Goal: Task Accomplishment & Management: Manage account settings

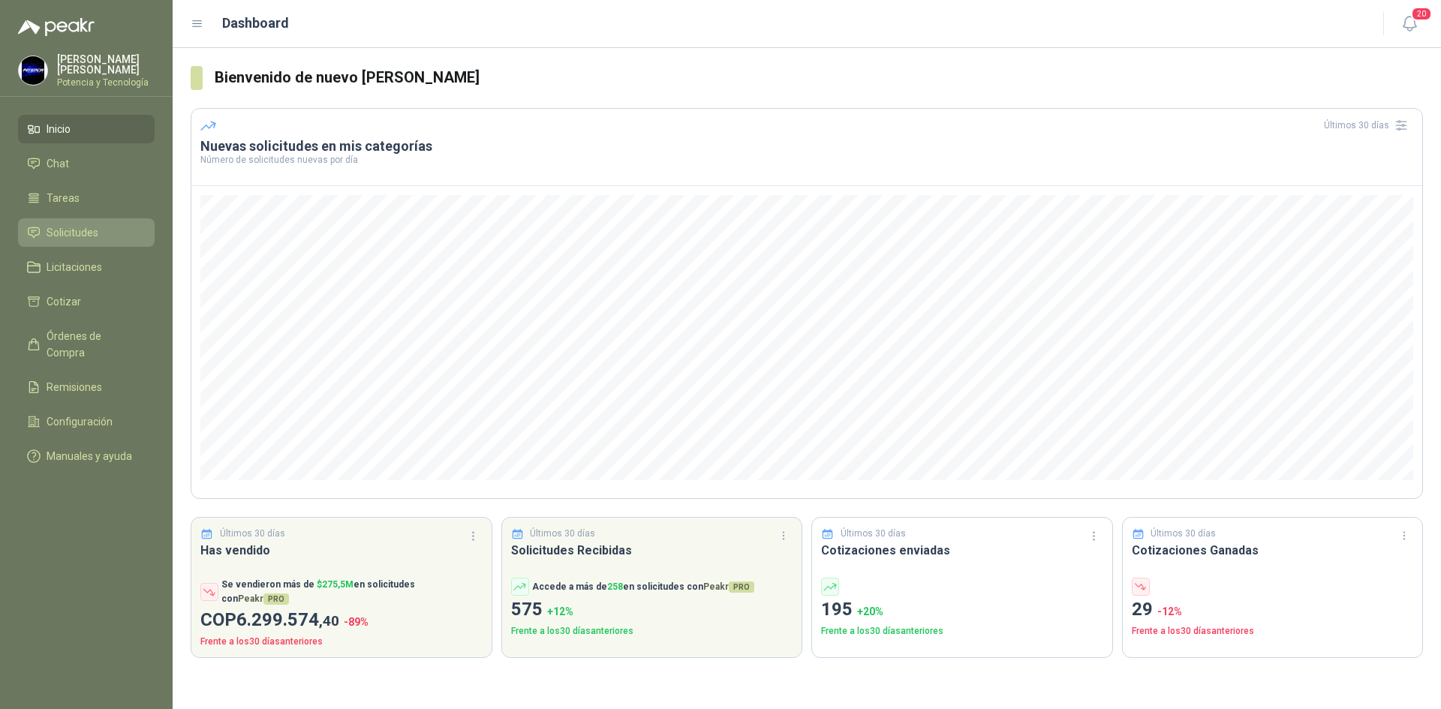
click at [100, 236] on li "Solicitudes" at bounding box center [86, 232] width 119 height 17
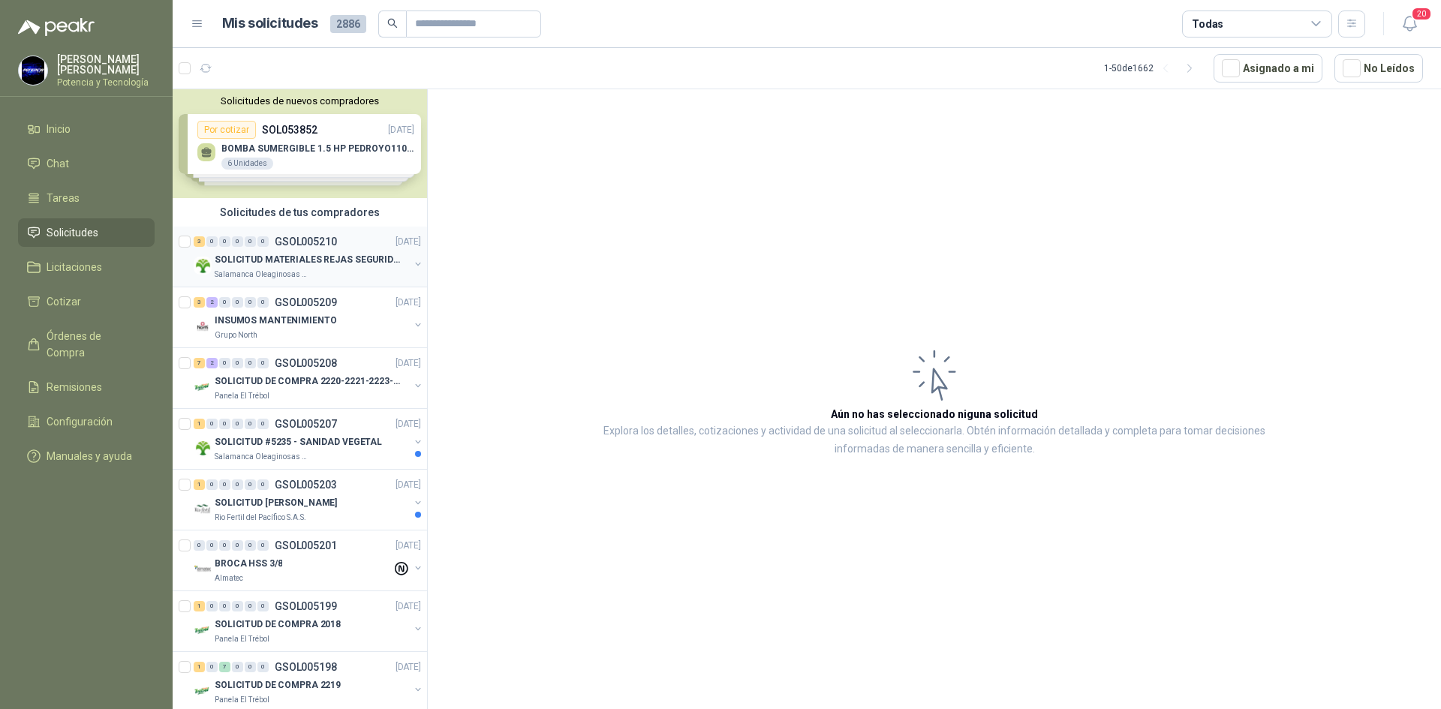
click at [290, 266] on p "SOLICITUD MATERIALES REJAS SEGURIDAD - OFICINA" at bounding box center [308, 260] width 187 height 14
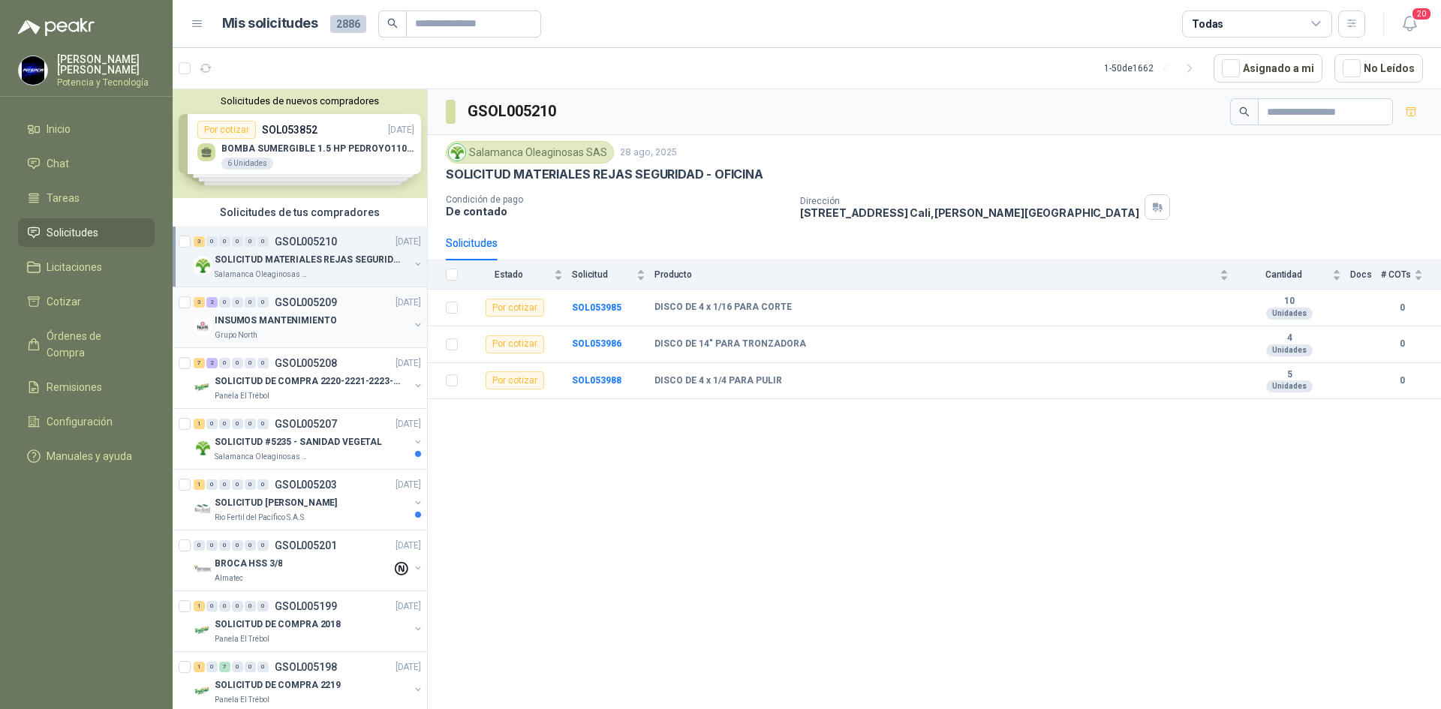
click at [292, 325] on p "INSUMOS MANTENIMIENTO" at bounding box center [276, 321] width 122 height 14
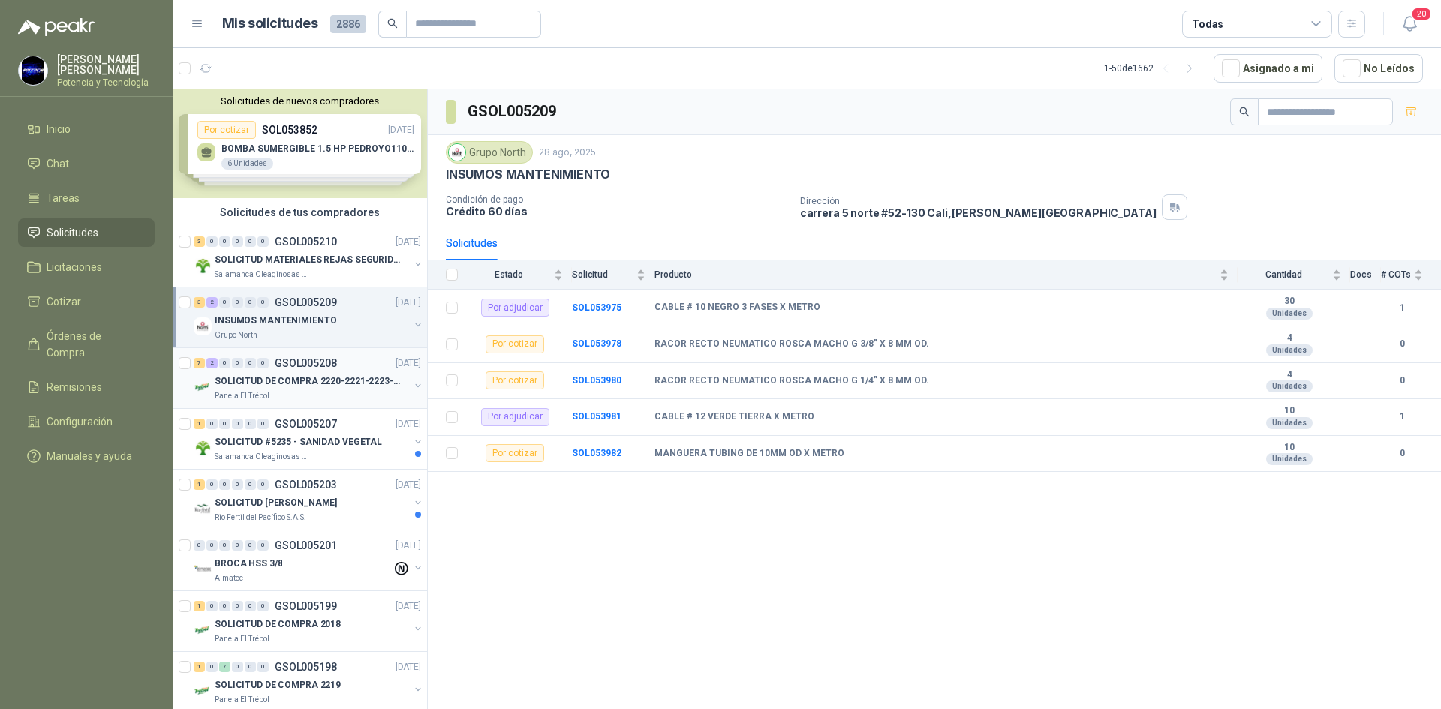
click at [296, 385] on p "SOLICITUD DE COMPRA 2220-2221-2223-2224" at bounding box center [308, 381] width 187 height 14
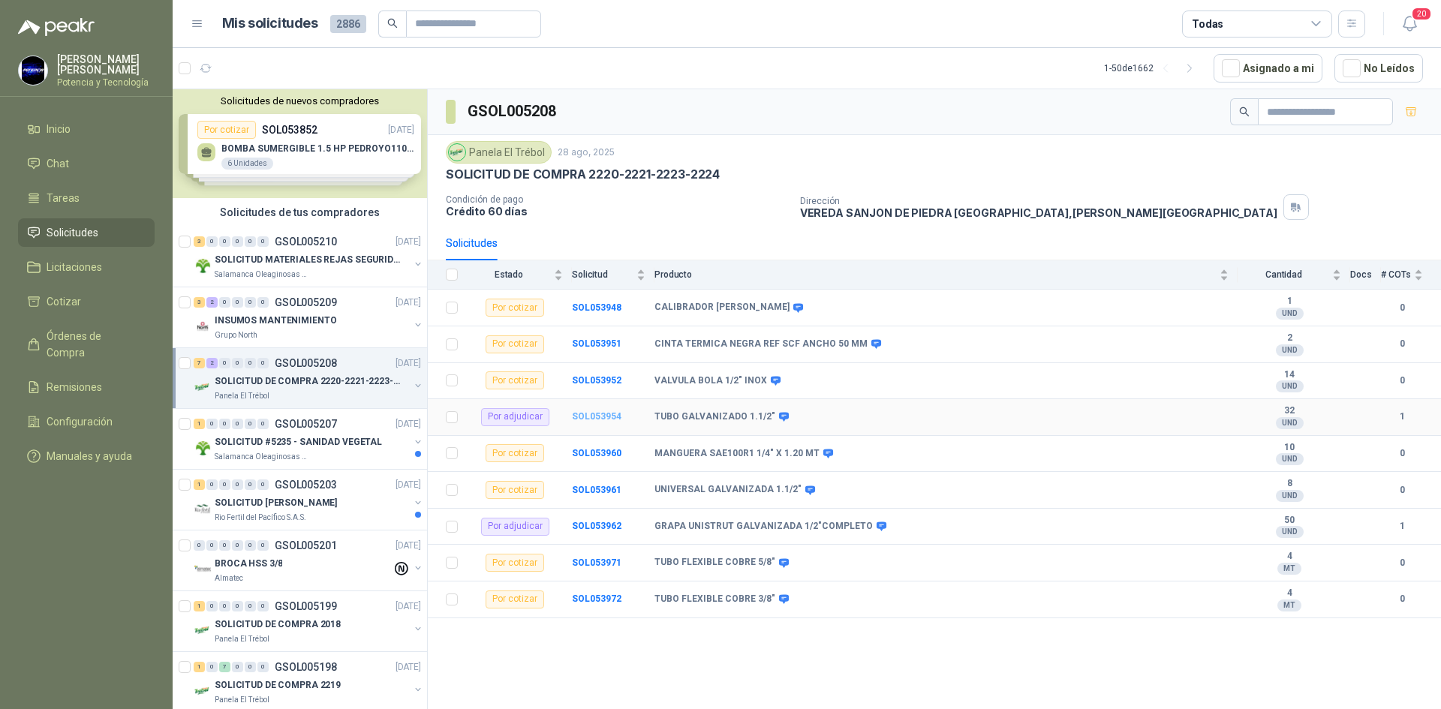
click at [600, 414] on b "SOL053954" at bounding box center [597, 416] width 50 height 11
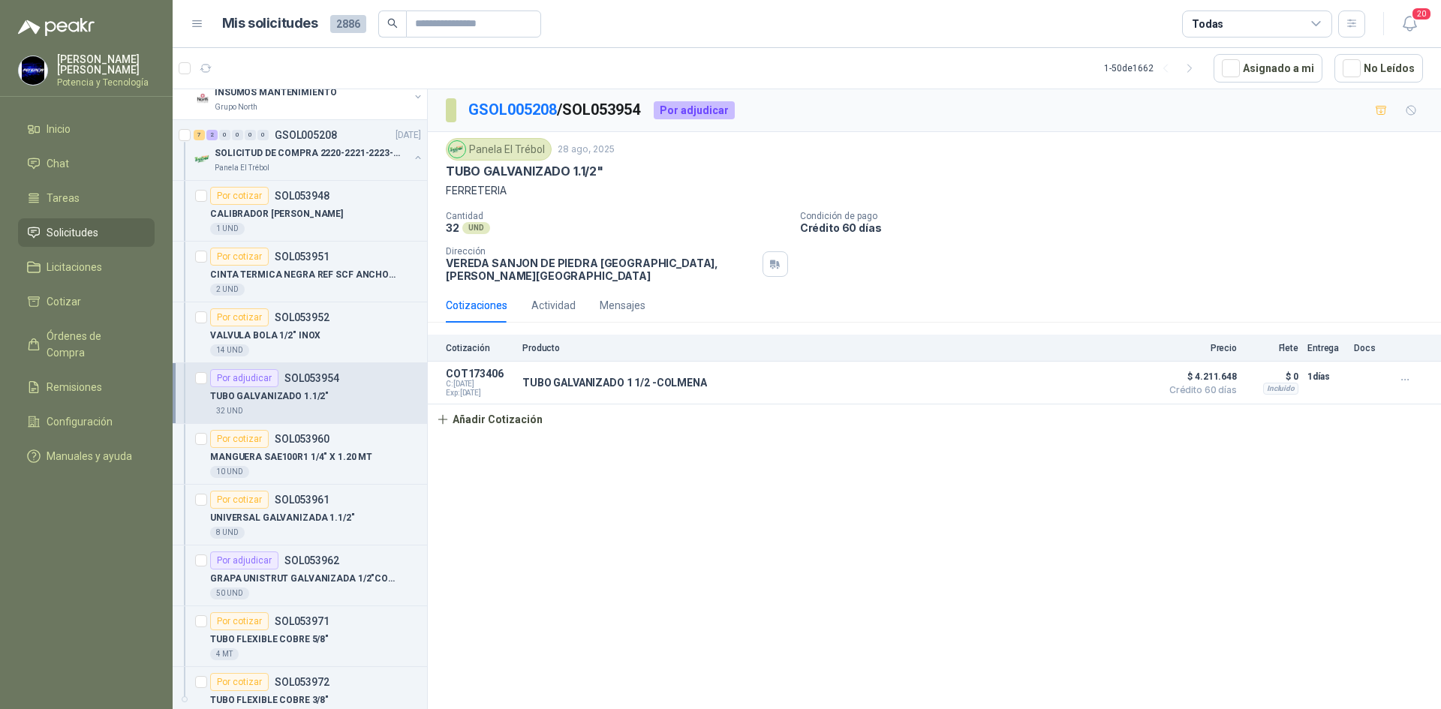
scroll to position [225, 0]
click at [315, 460] on p "MANGUERA SAE100R1 1/4" X 1.20 MT" at bounding box center [291, 460] width 162 height 14
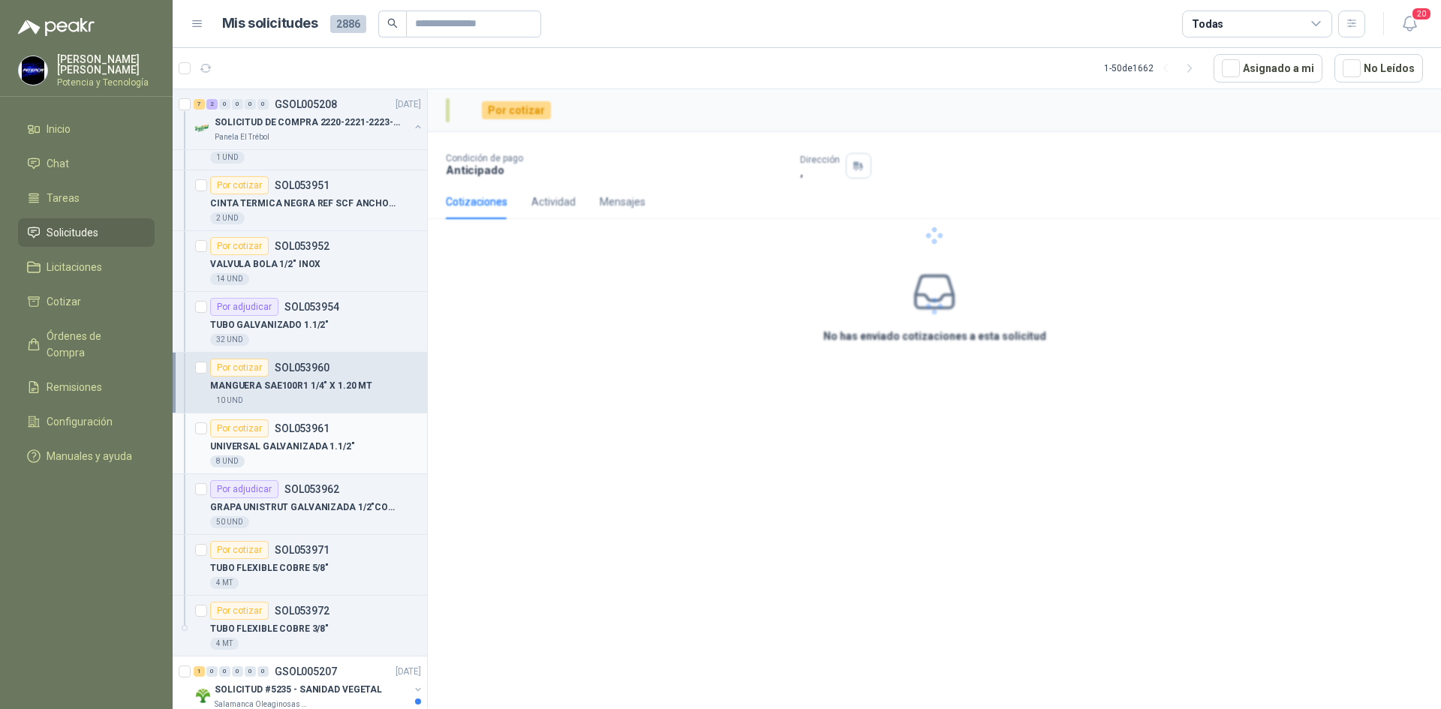
scroll to position [300, 0]
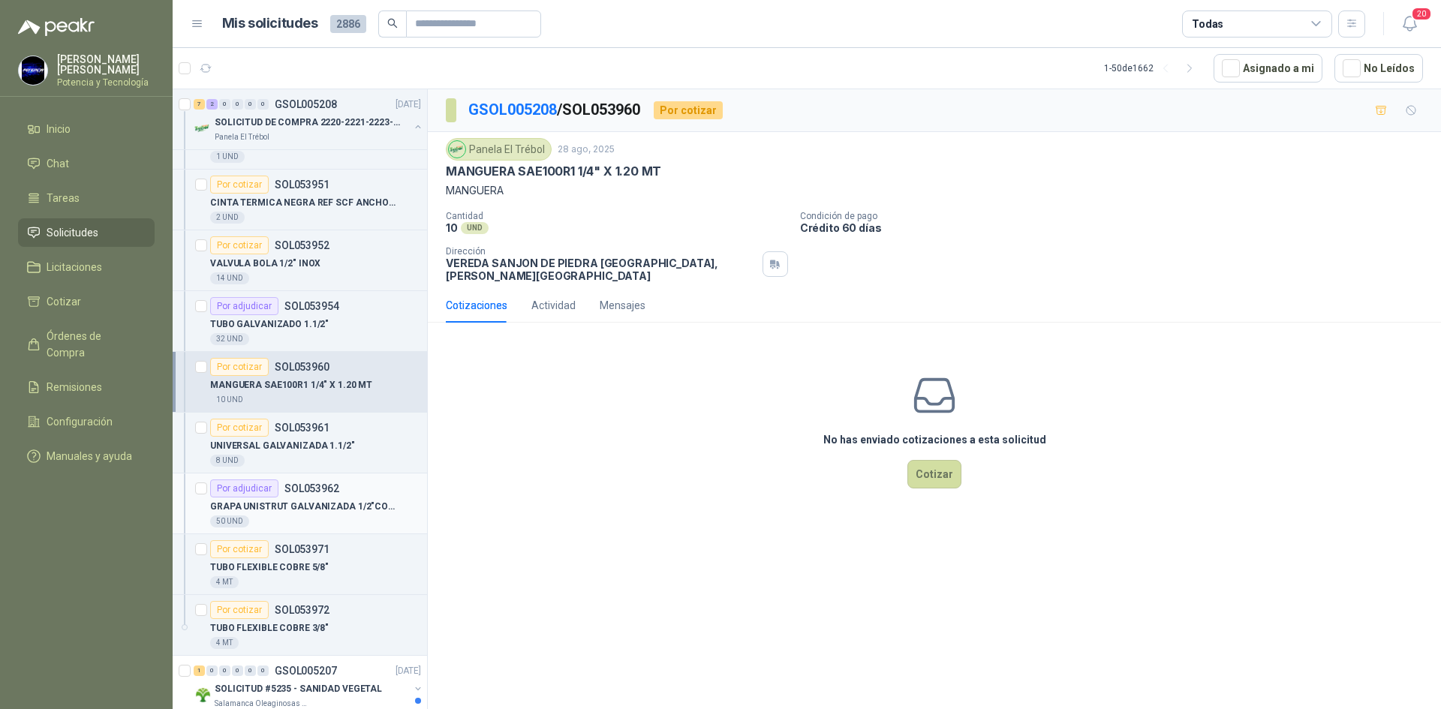
click at [319, 485] on p "SOL053962" at bounding box center [311, 488] width 55 height 11
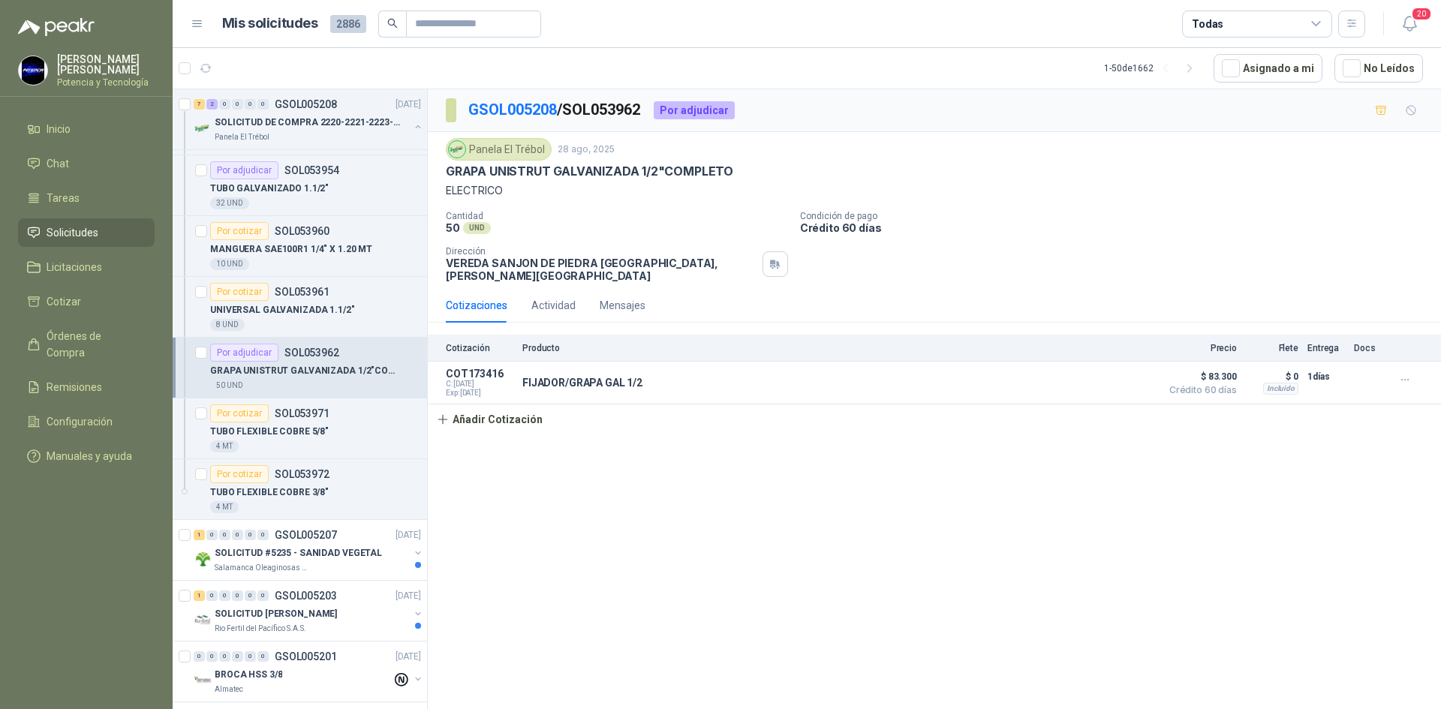
scroll to position [450, 0]
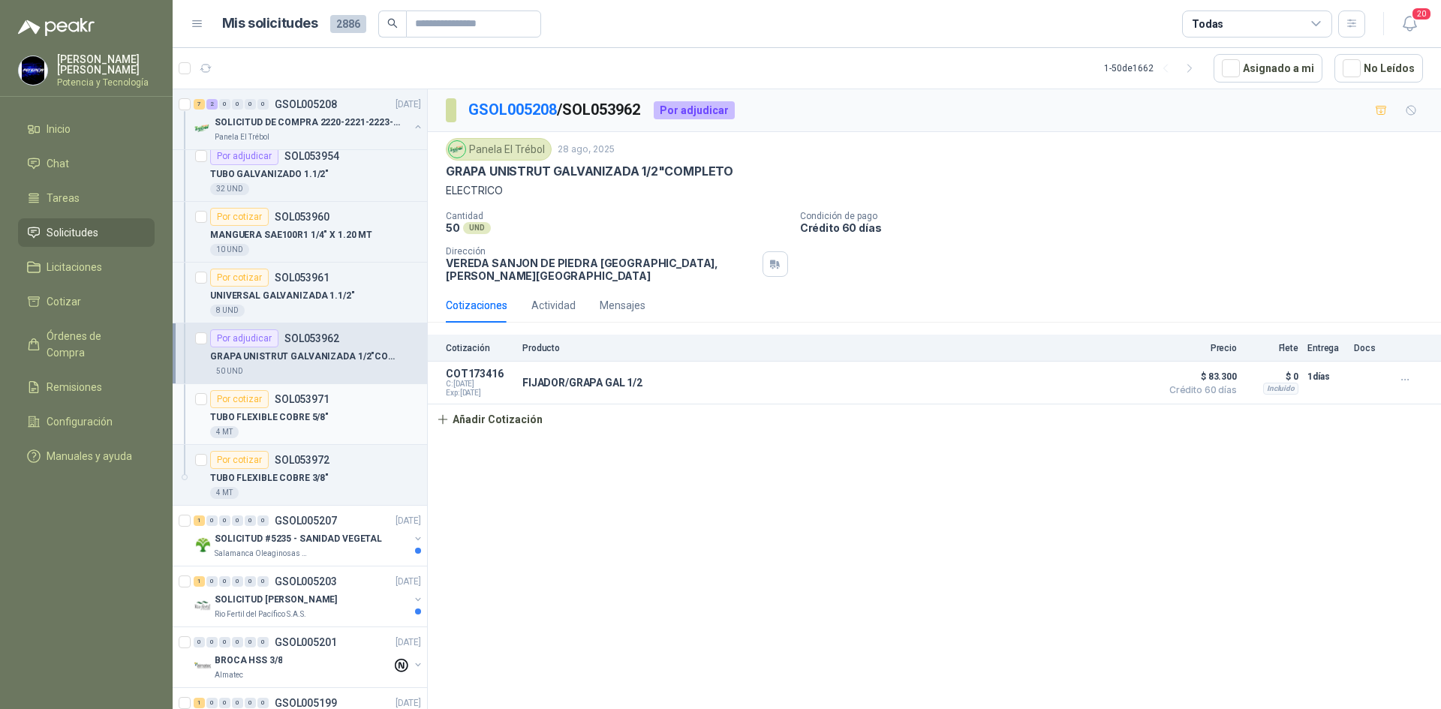
click at [333, 435] on div "4 MT" at bounding box center [315, 432] width 211 height 12
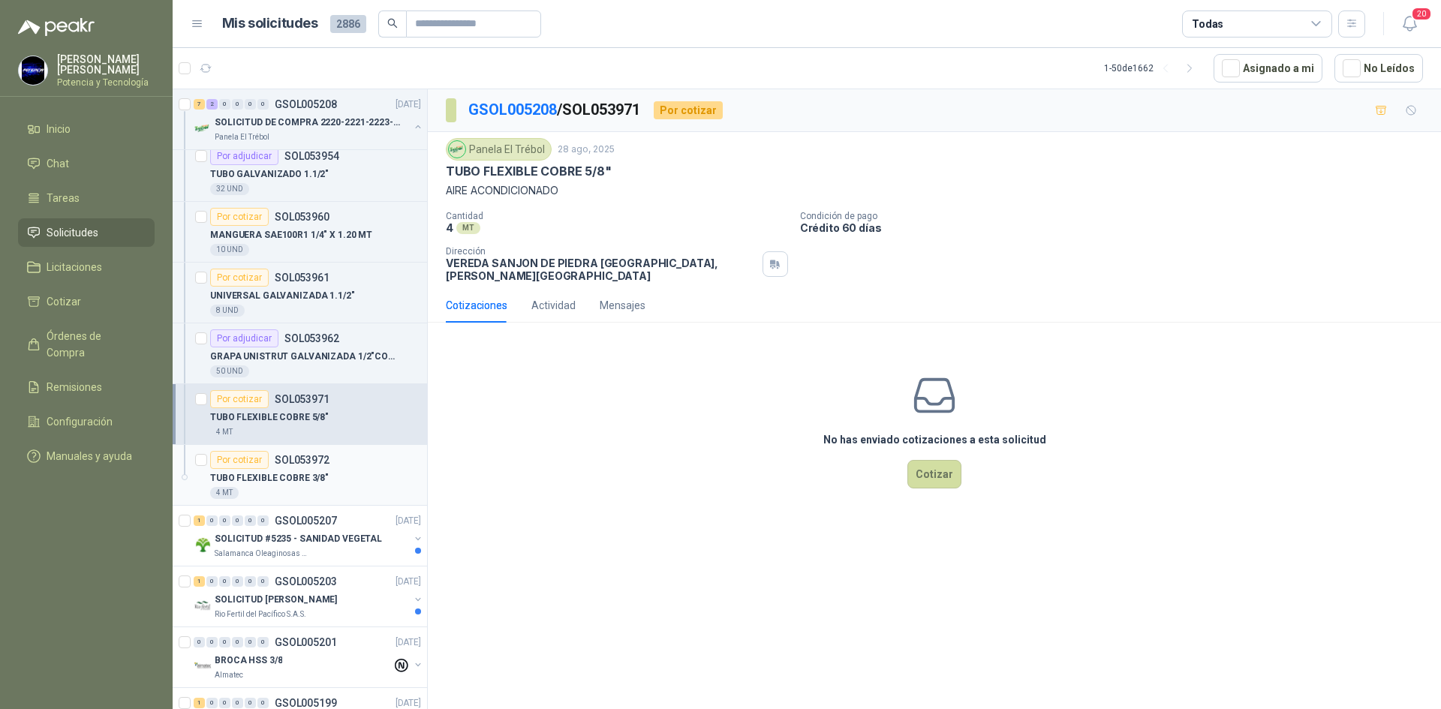
click at [320, 482] on p "TUBO FLEXIBLE COBRE 3/8"" at bounding box center [269, 478] width 119 height 14
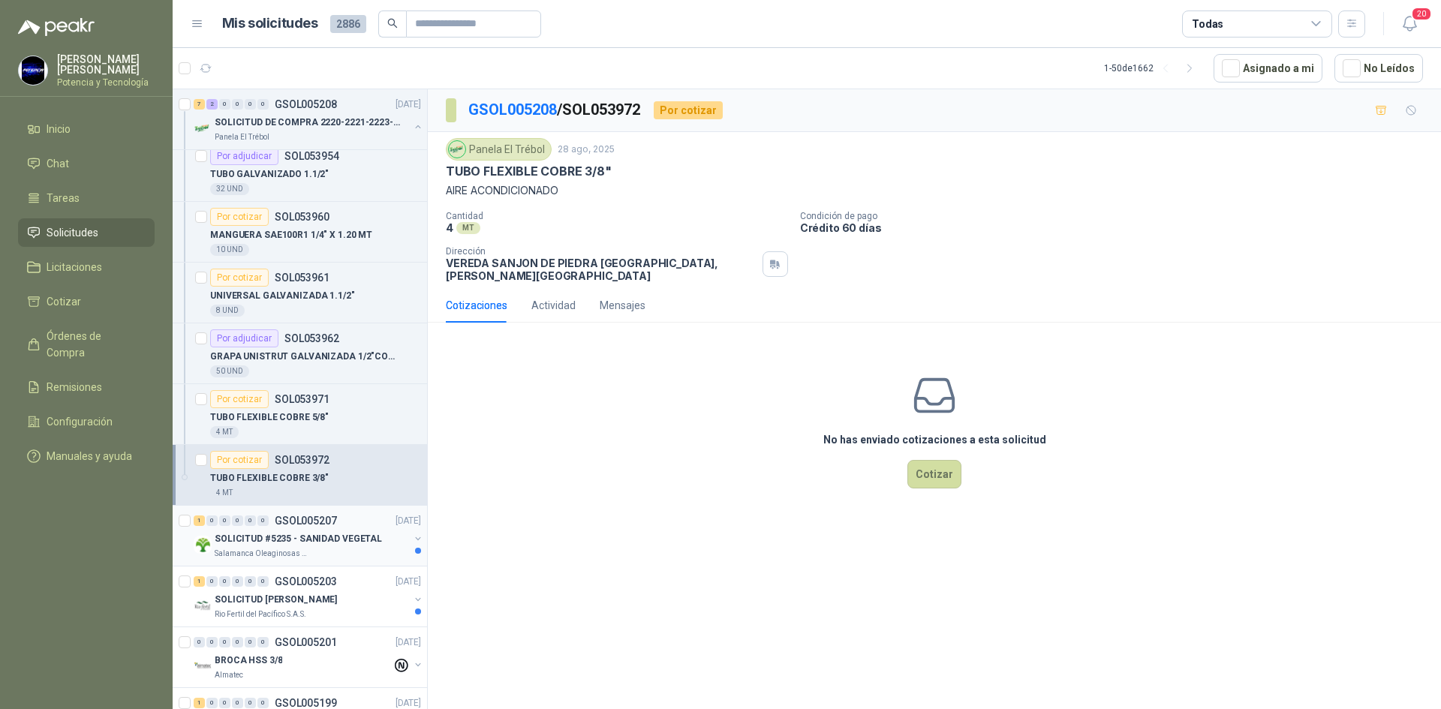
click at [324, 556] on div "Salamanca Oleaginosas SAS" at bounding box center [312, 554] width 194 height 12
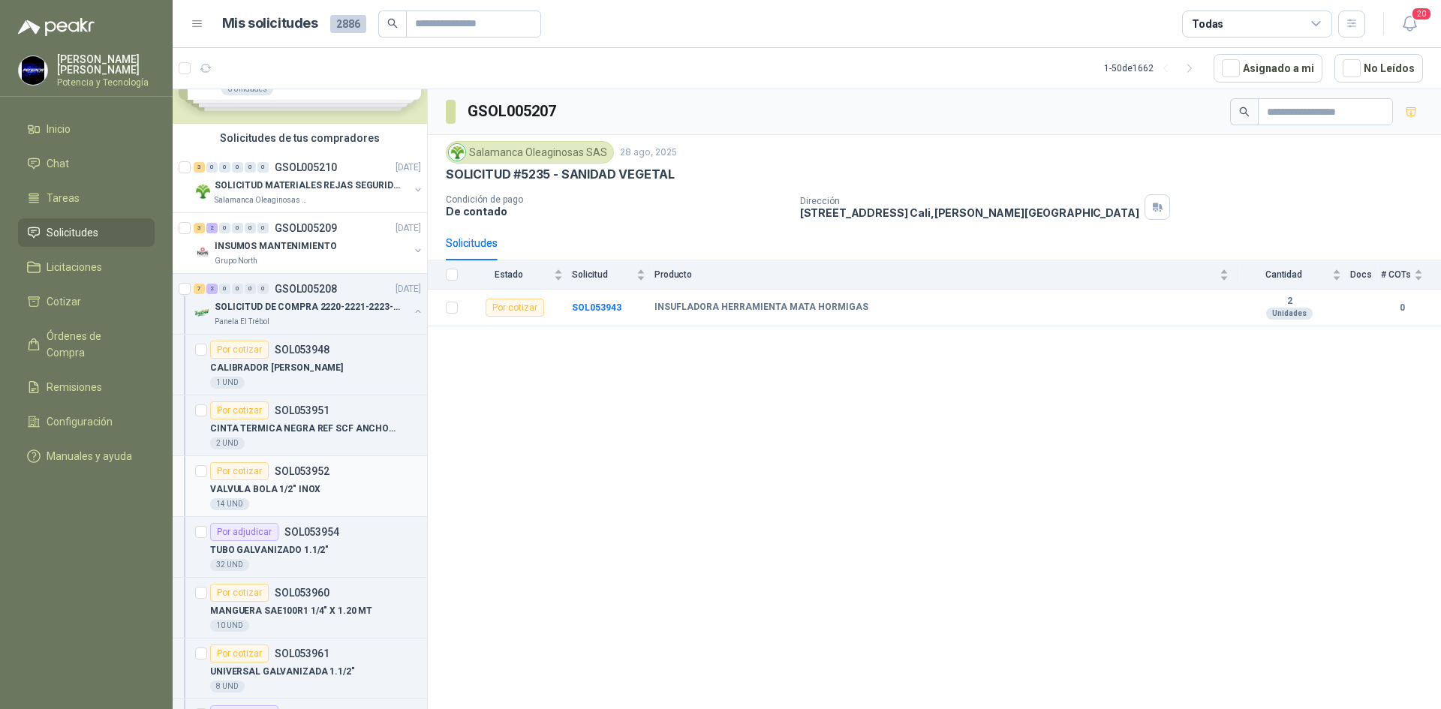
scroll to position [75, 0]
click at [317, 560] on div "32 UND" at bounding box center [315, 564] width 211 height 12
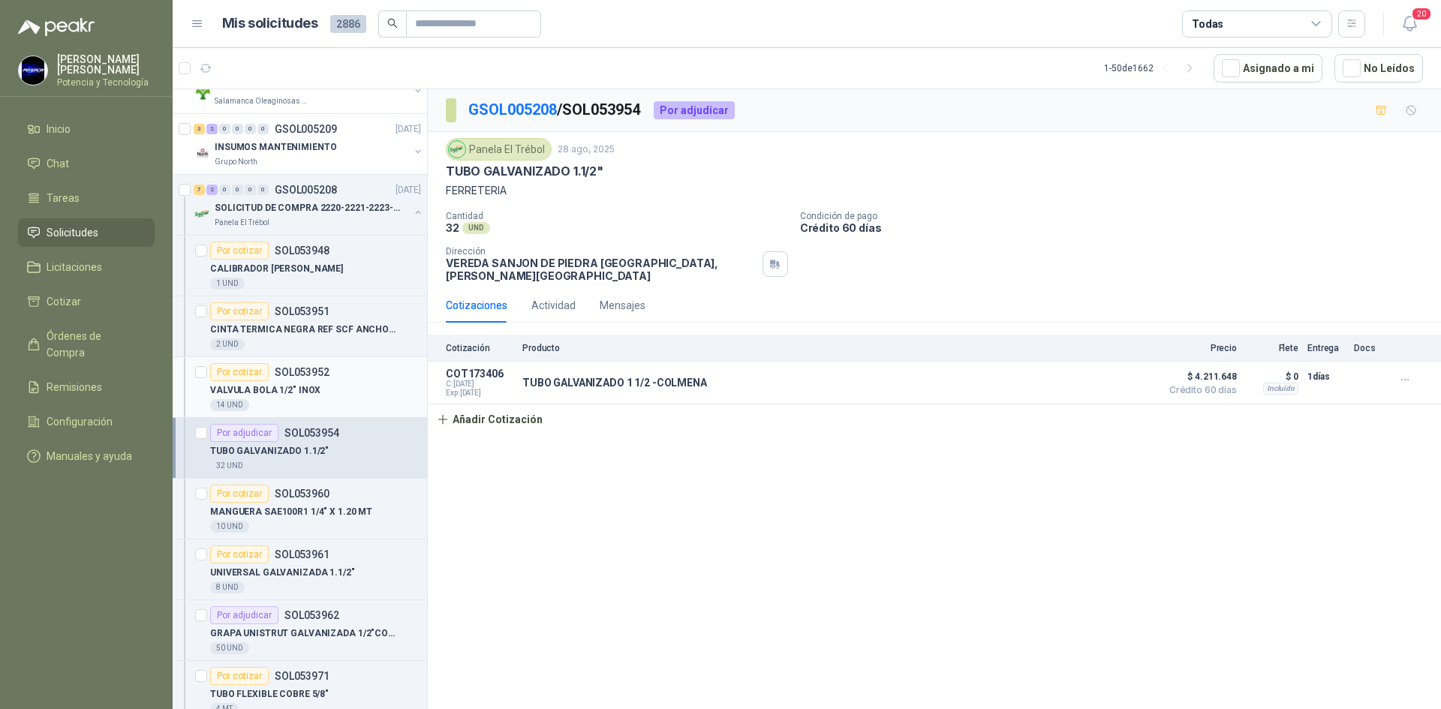
scroll to position [225, 0]
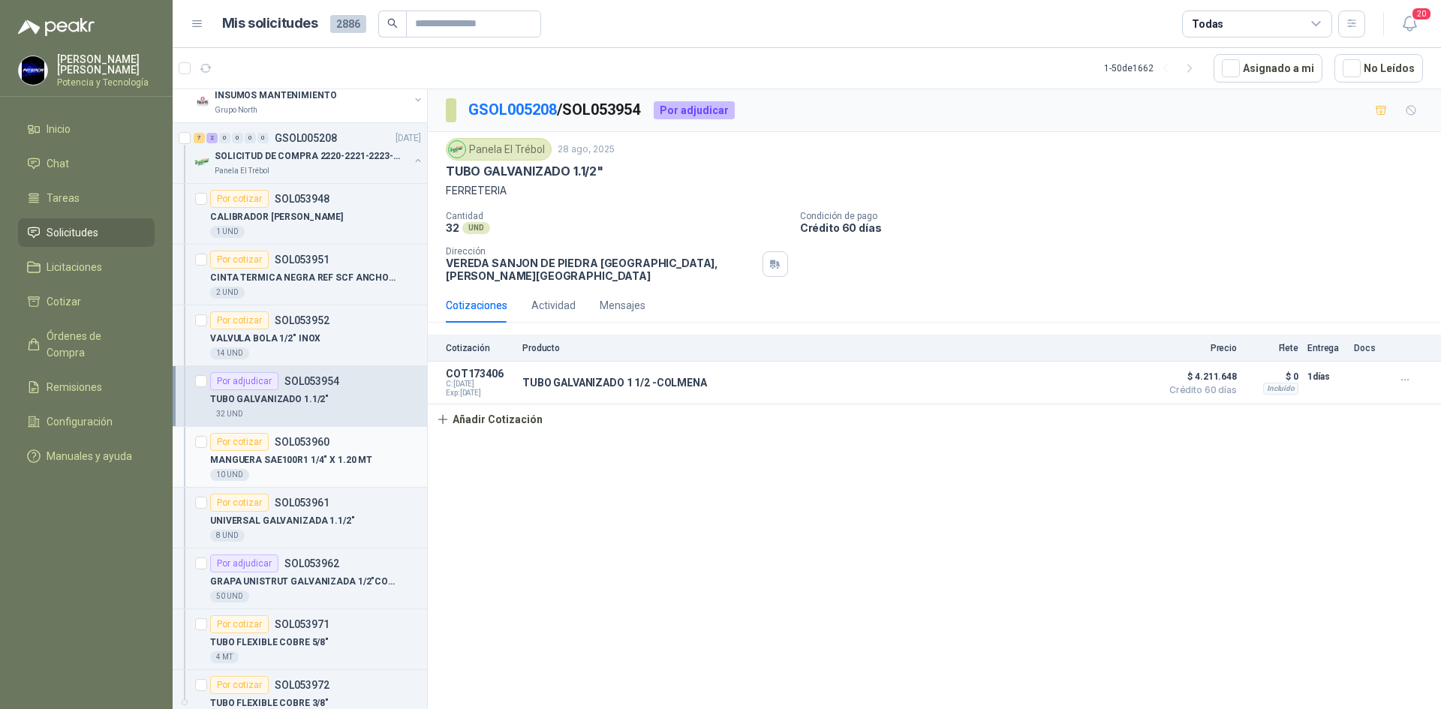
click at [287, 448] on div "Por cotizar SOL053960" at bounding box center [269, 442] width 119 height 18
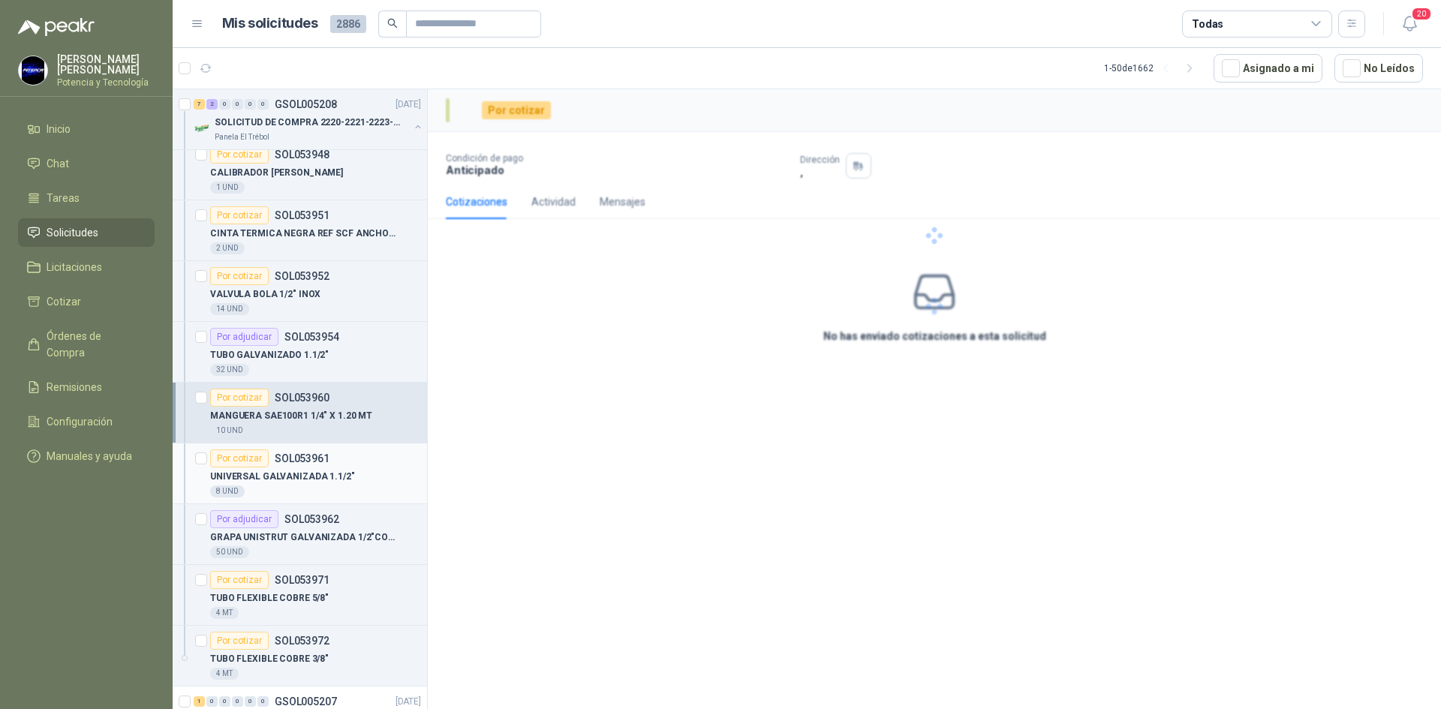
scroll to position [300, 0]
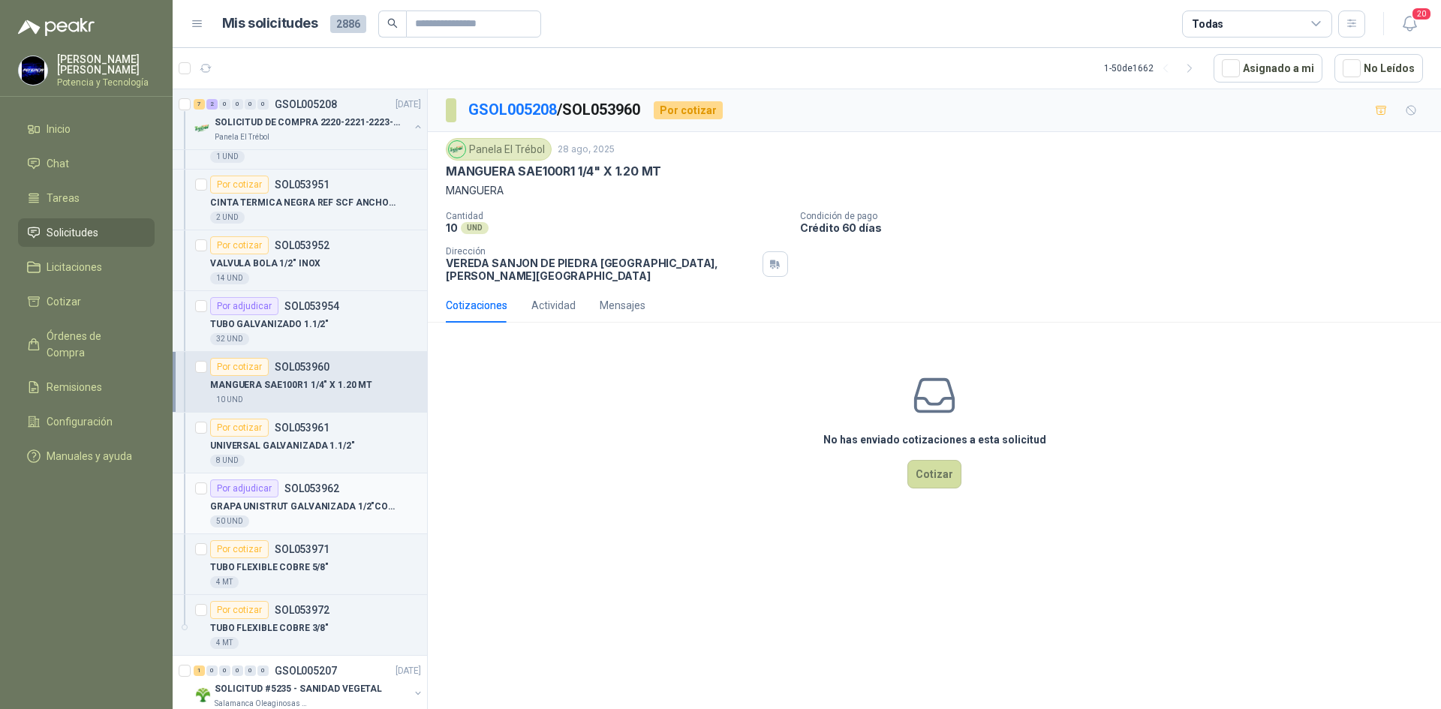
click at [308, 479] on div "Por adjudicar SOL053962" at bounding box center [274, 488] width 129 height 18
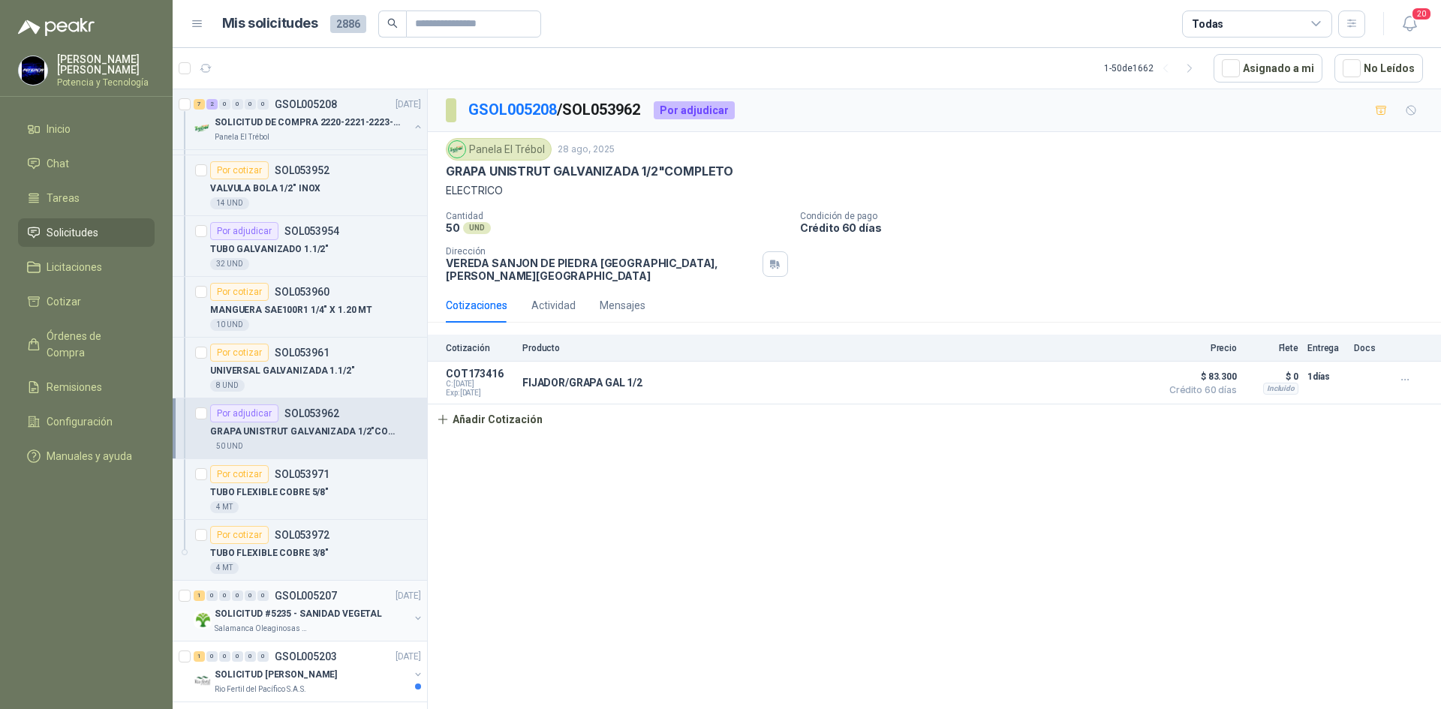
scroll to position [300, 0]
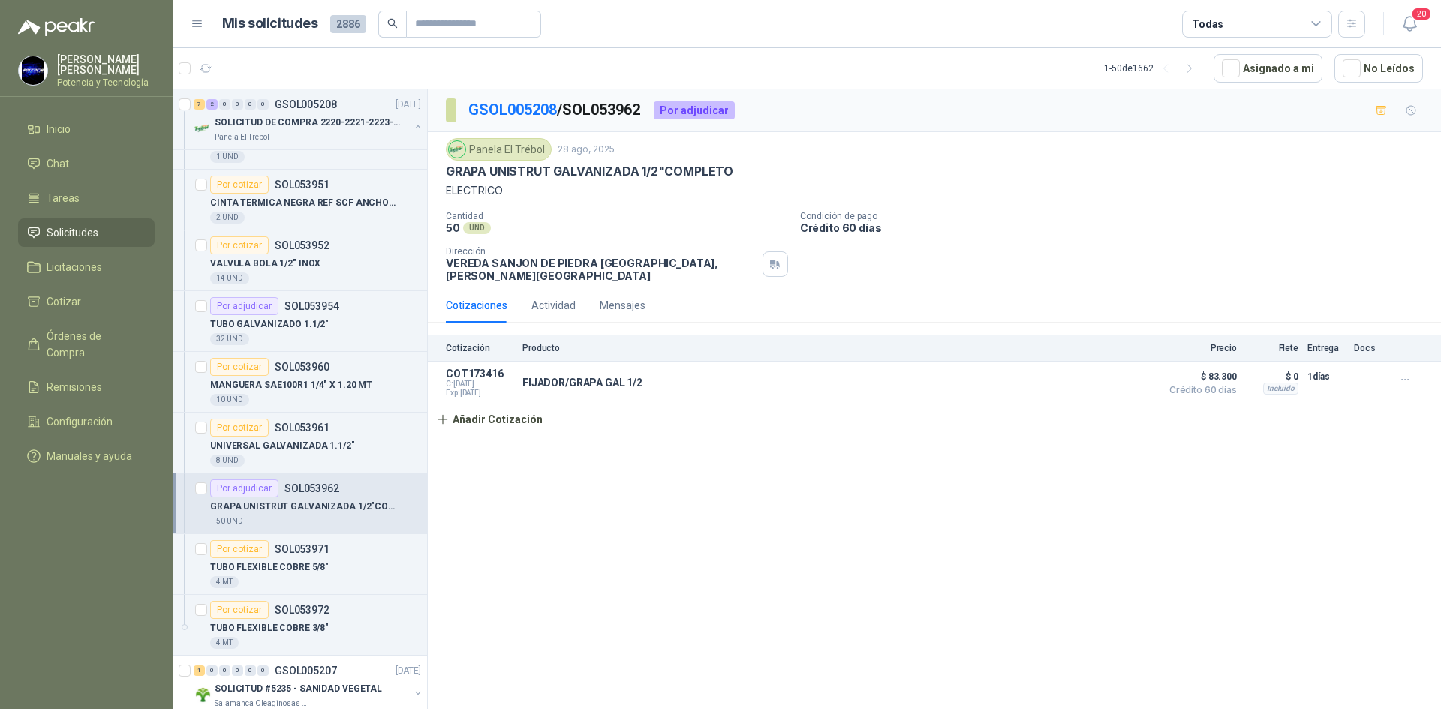
click at [346, 506] on p "GRAPA UNISTRUT GALVANIZADA 1/2"COMPLETO" at bounding box center [303, 507] width 187 height 14
click at [329, 459] on div "8 UND" at bounding box center [315, 461] width 211 height 12
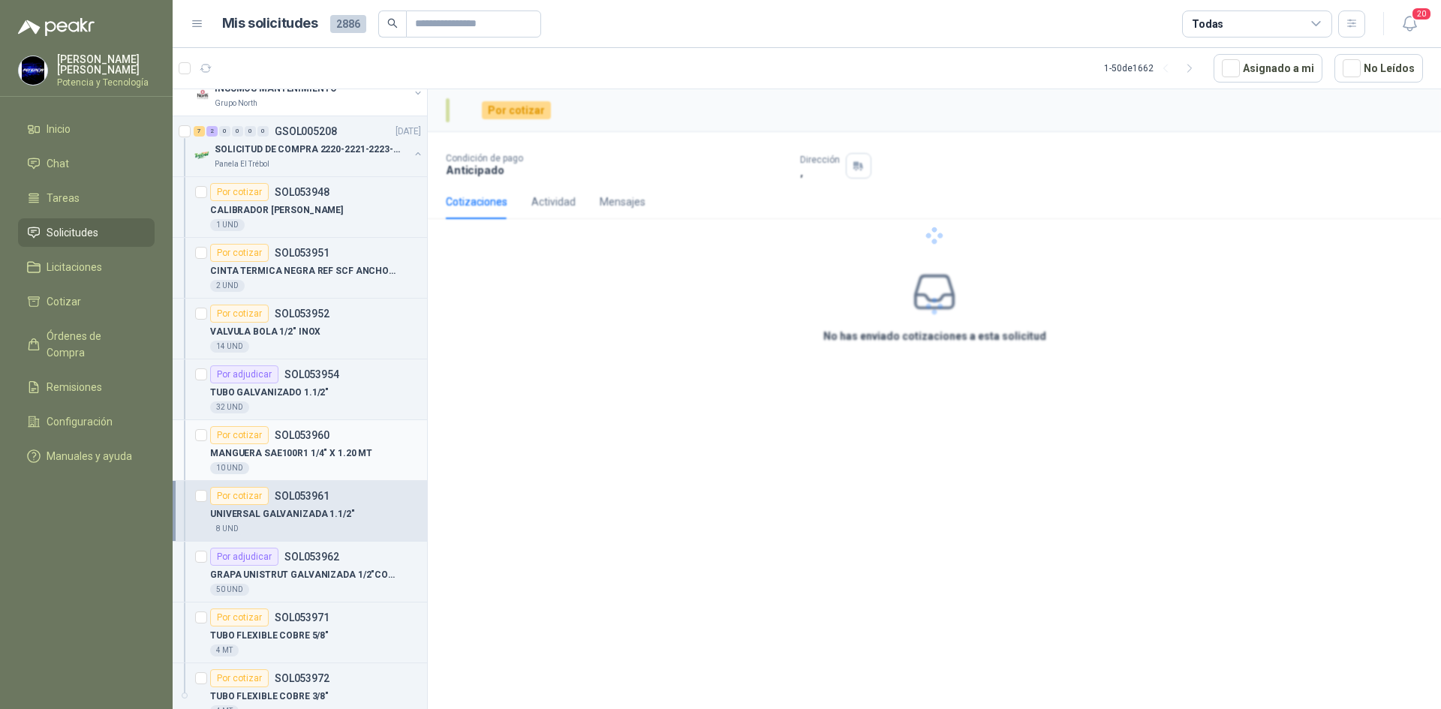
scroll to position [225, 0]
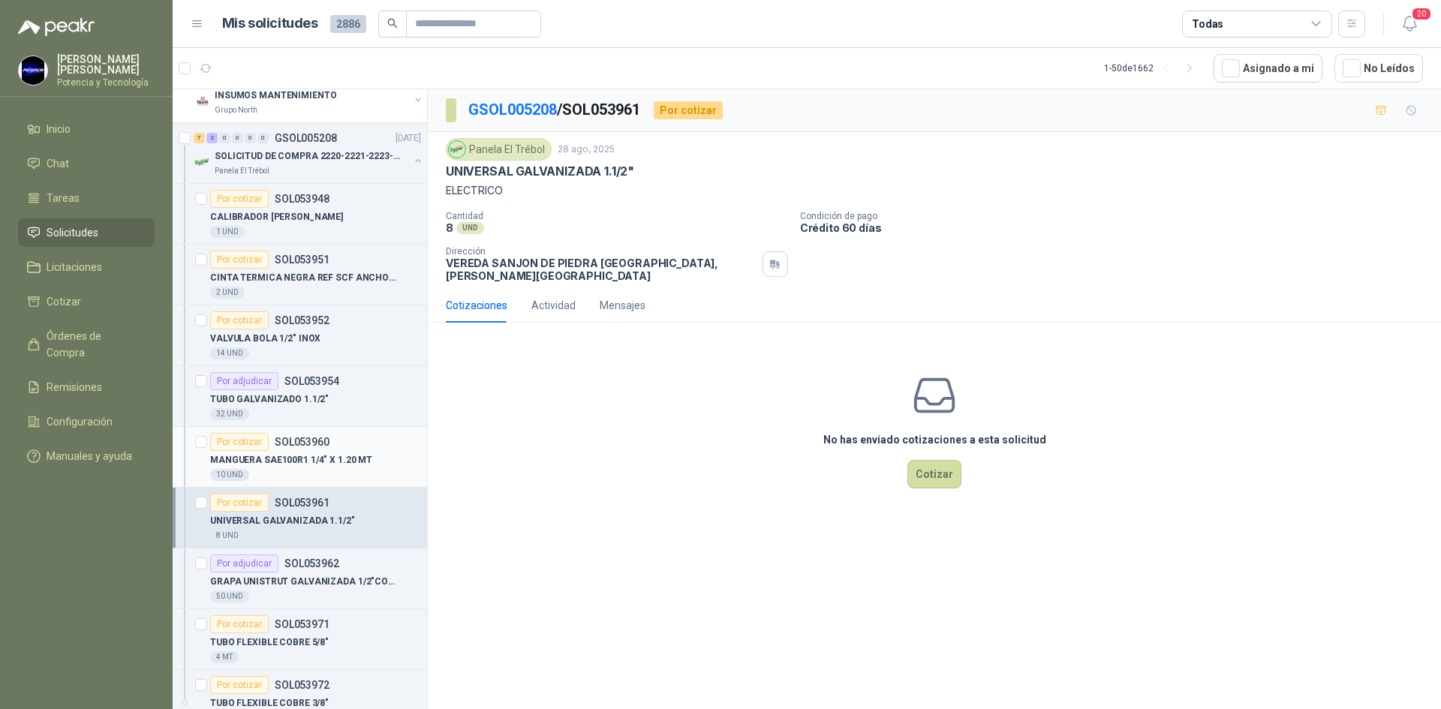
click at [326, 450] on div "Por cotizar SOL053960" at bounding box center [269, 442] width 119 height 18
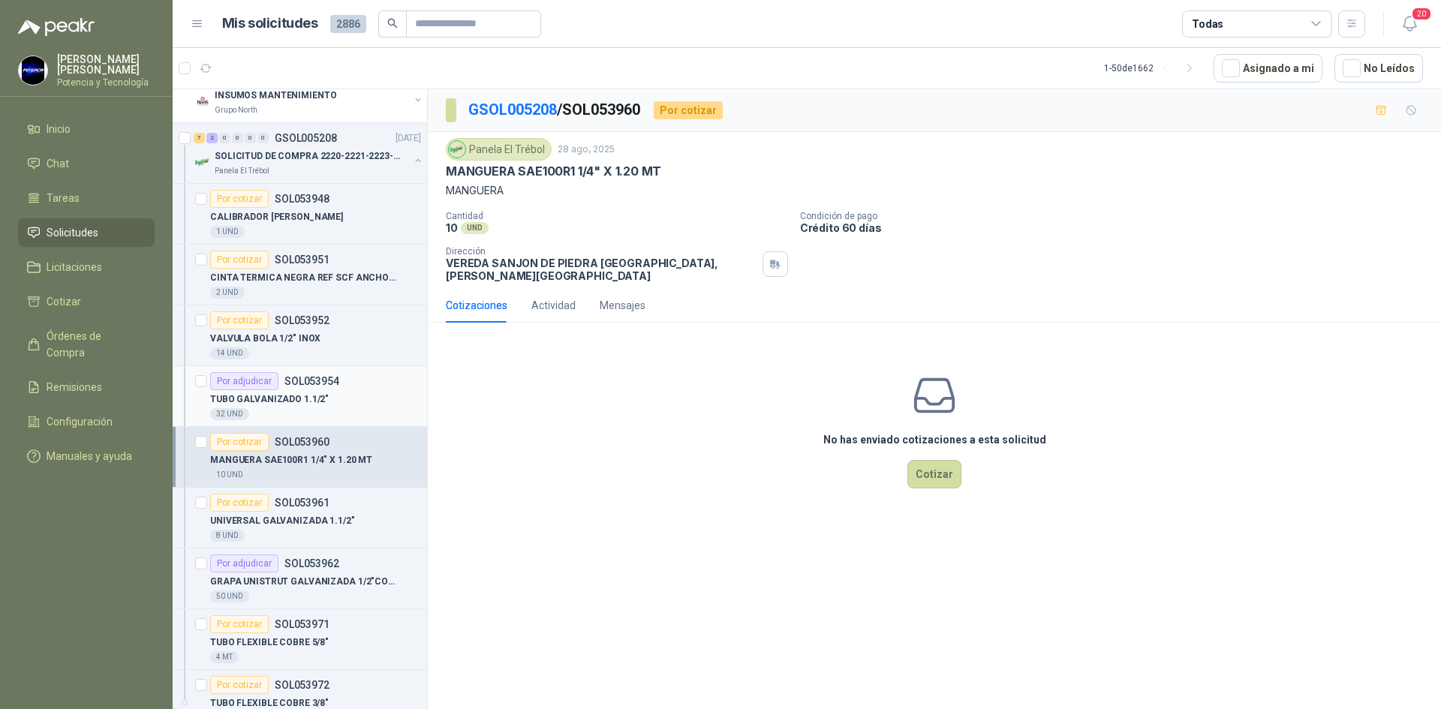
click at [321, 394] on div "TUBO GALVANIZADO 1.1/2"" at bounding box center [315, 399] width 211 height 18
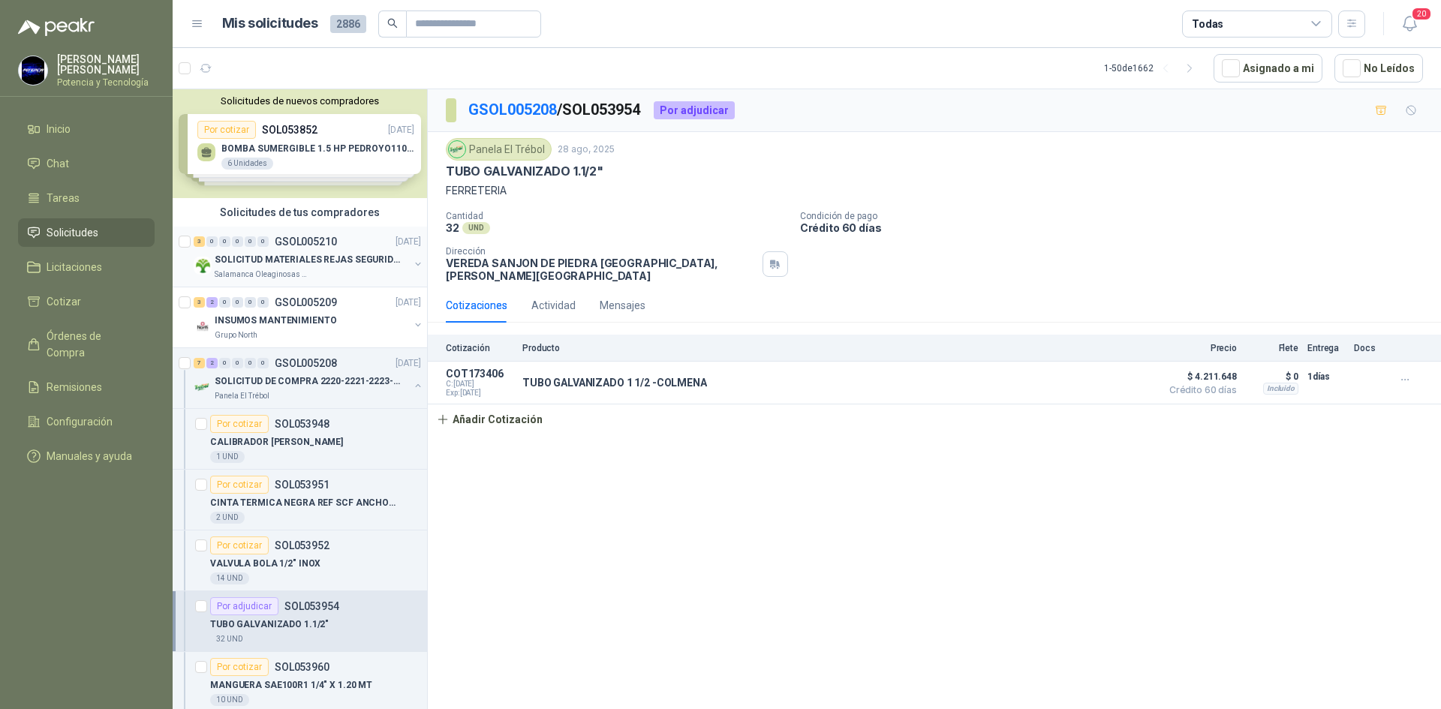
click at [314, 260] on p "SOLICITUD MATERIALES REJAS SEGURIDAD - OFICINA" at bounding box center [308, 260] width 187 height 14
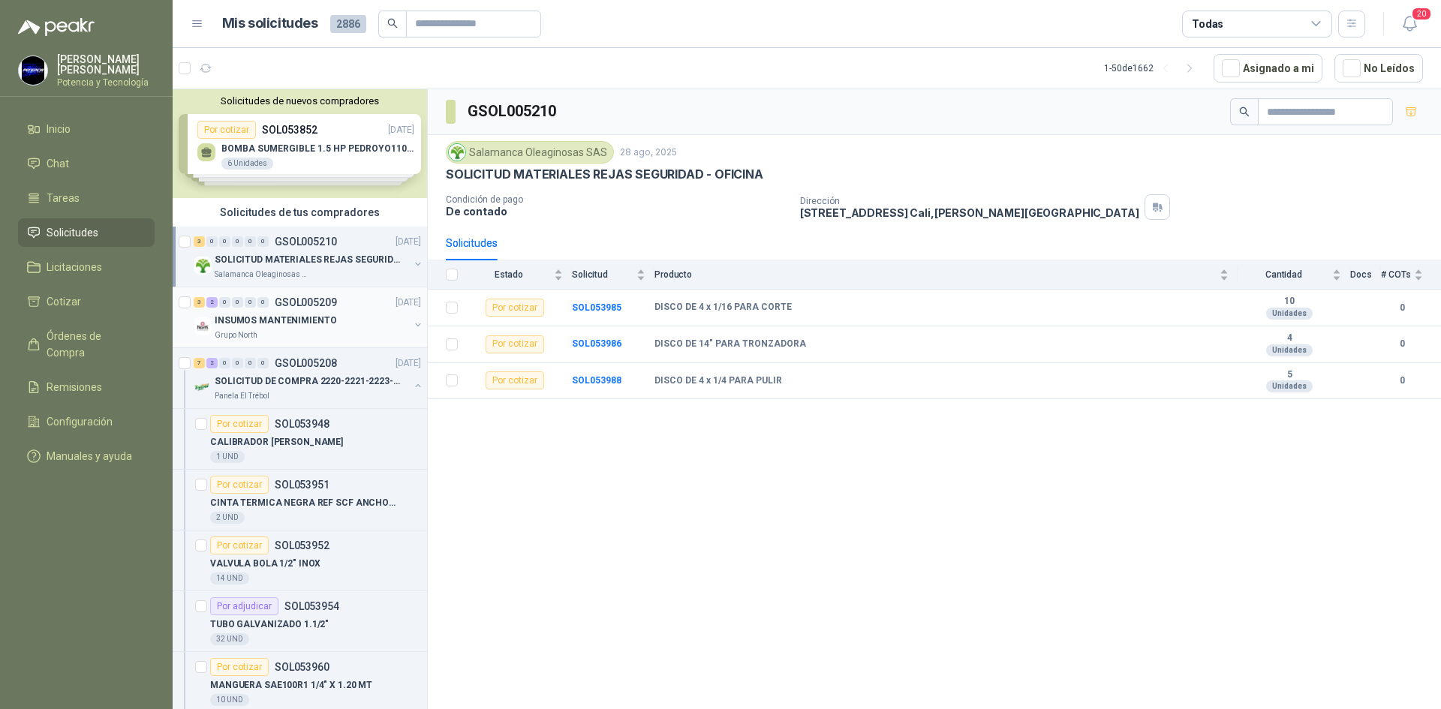
click at [308, 317] on p "INSUMOS MANTENIMIENTO" at bounding box center [276, 321] width 122 height 14
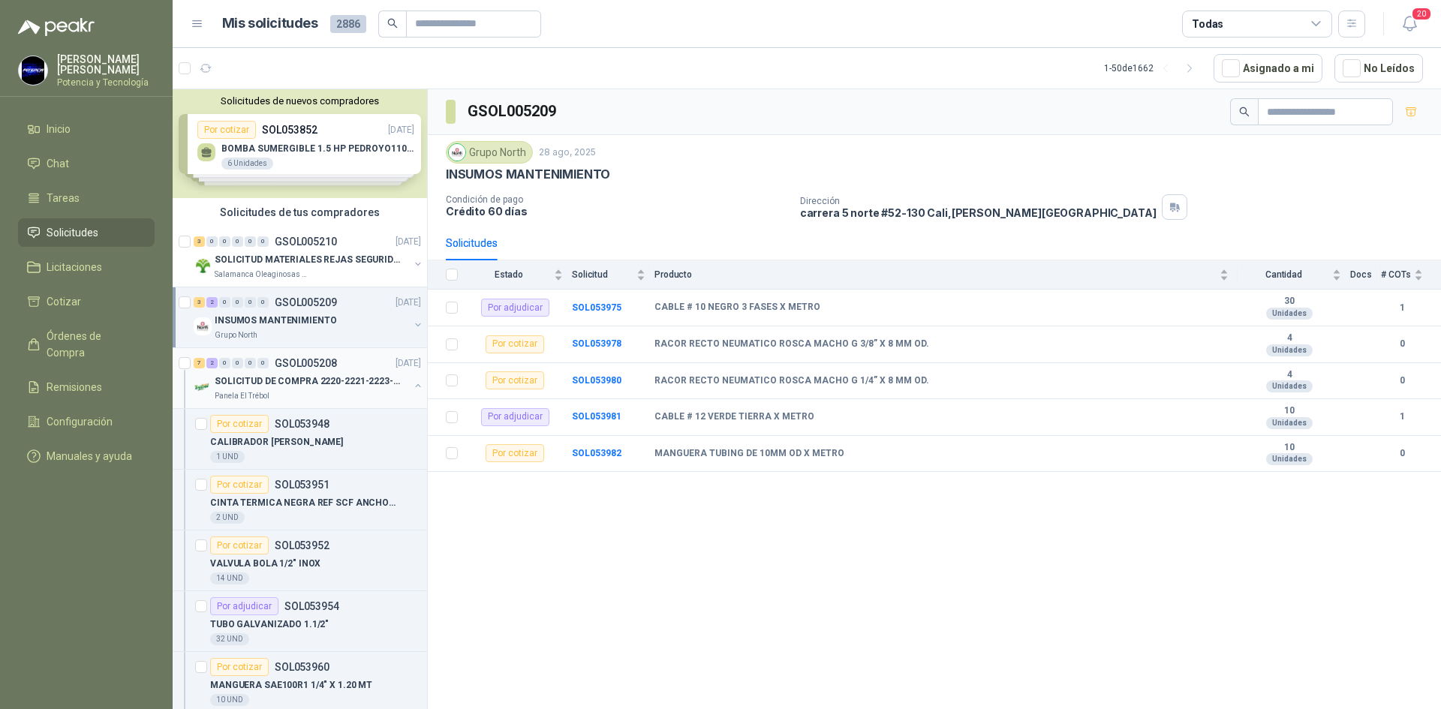
click at [308, 392] on div "Panela El Trébol" at bounding box center [312, 396] width 194 height 12
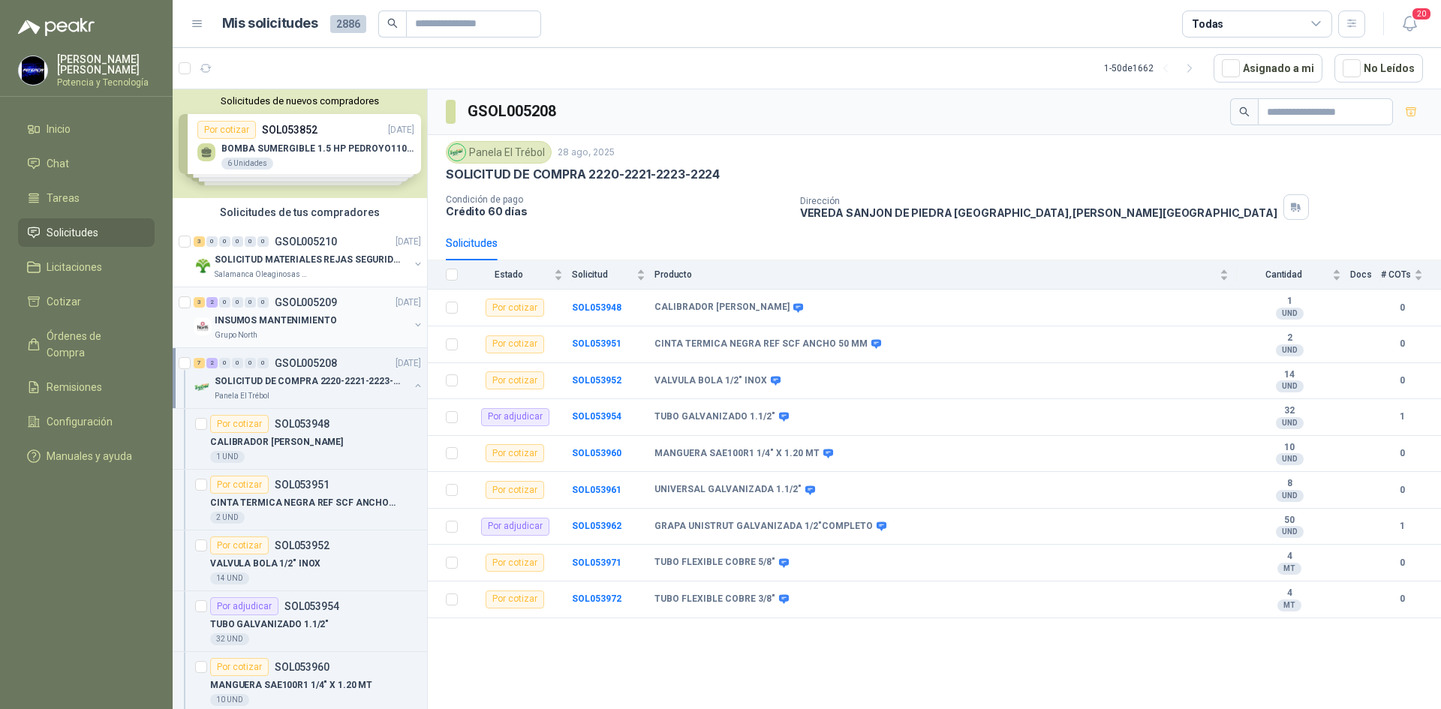
click at [314, 330] on div "Grupo North" at bounding box center [312, 335] width 194 height 12
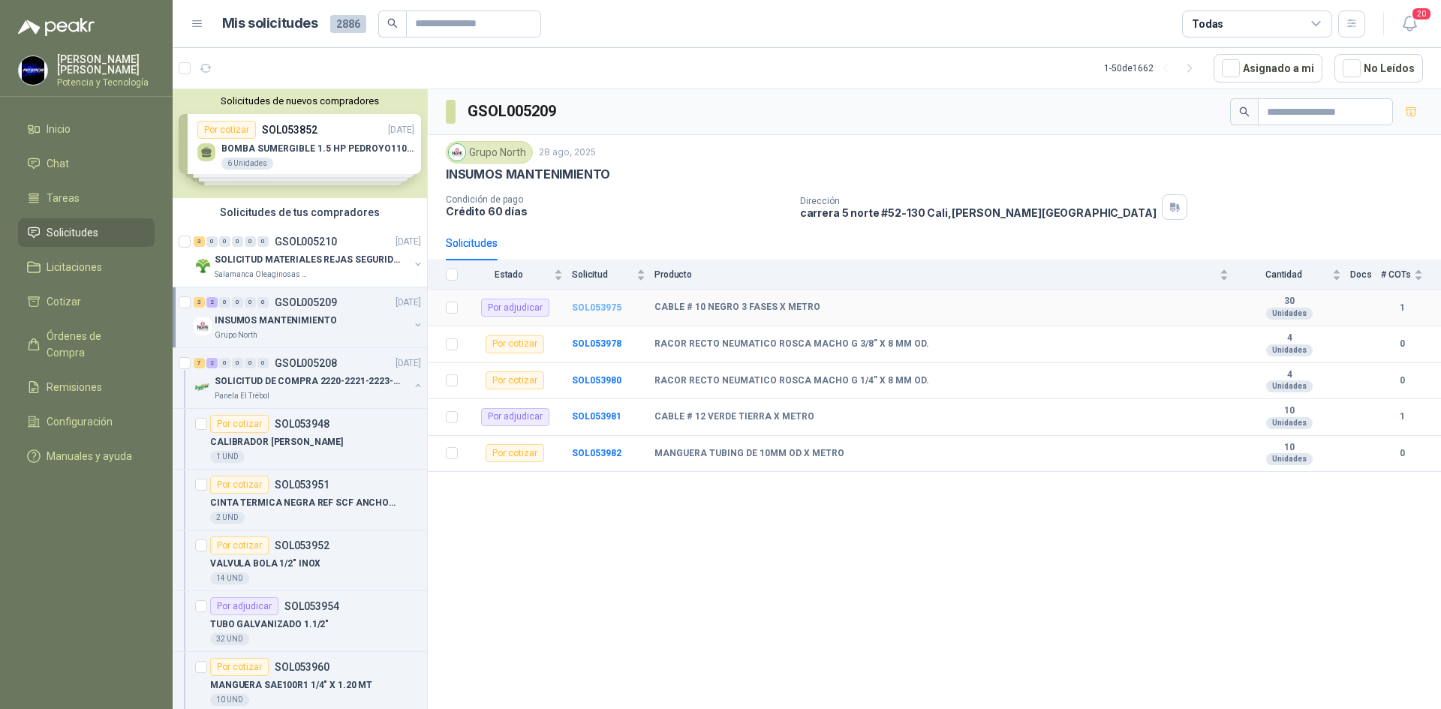
click at [602, 308] on b "SOL053975" at bounding box center [597, 307] width 50 height 11
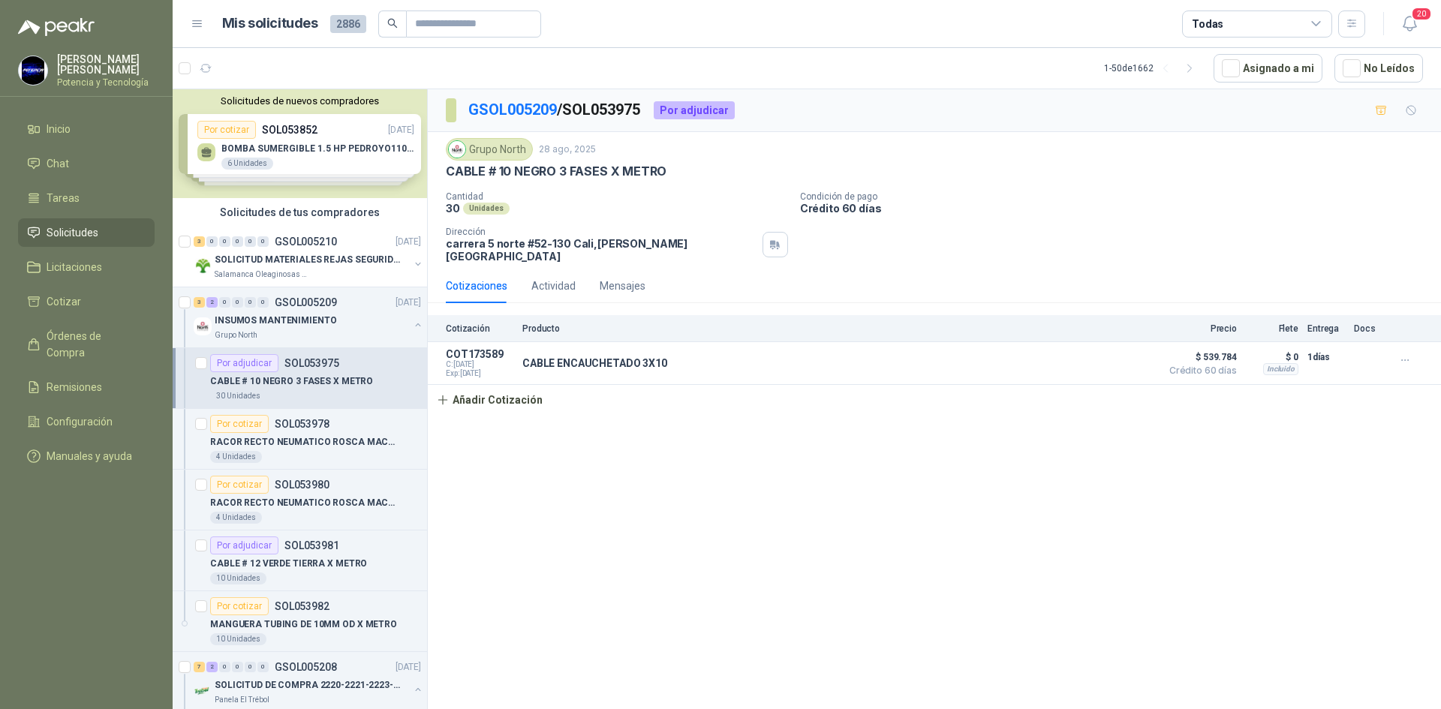
click at [312, 382] on p "CABLE # 10 NEGRO 3 FASES X METRO" at bounding box center [291, 381] width 163 height 14
click at [297, 439] on p "RACOR RECTO NEUMATICO ROSCA MACHO G 3/8” X 8 MM OD." at bounding box center [303, 442] width 187 height 14
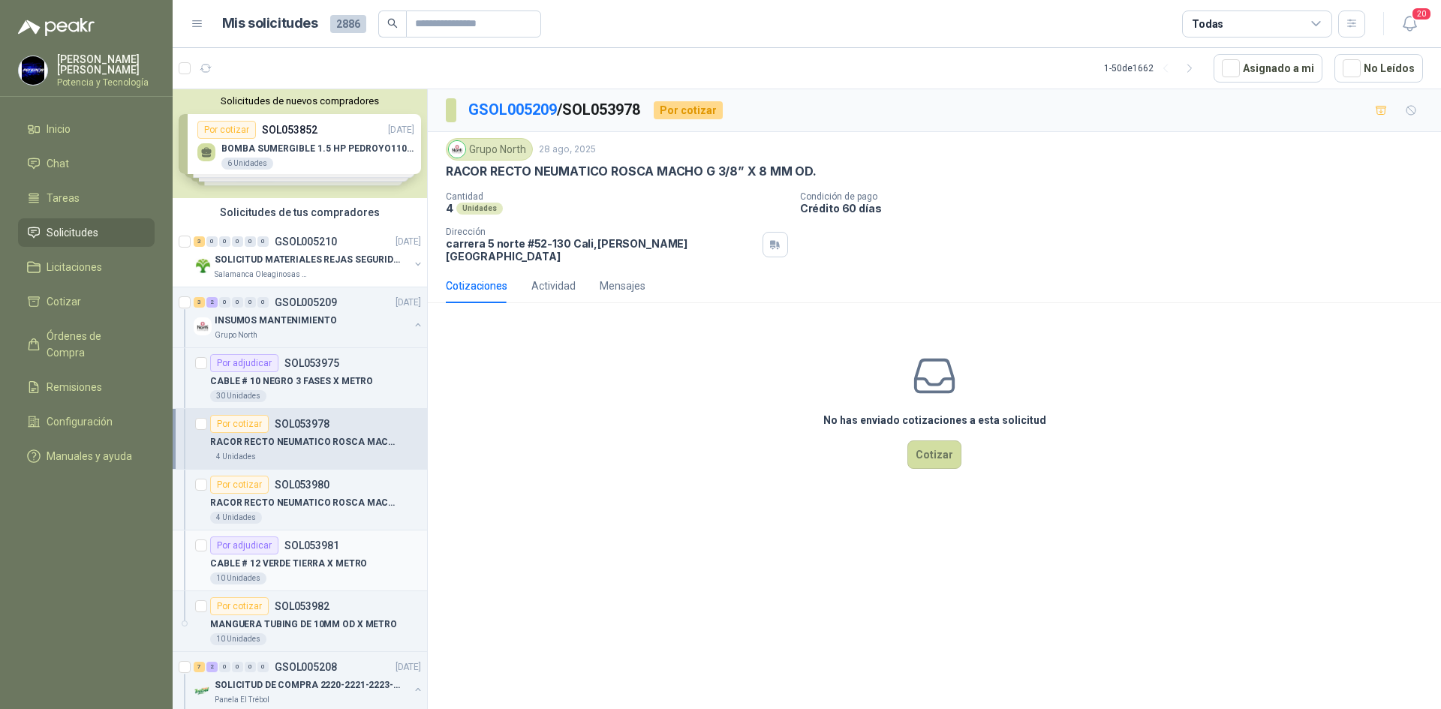
click at [300, 562] on p "CABLE # 12 VERDE TIERRA X METRO" at bounding box center [288, 564] width 157 height 14
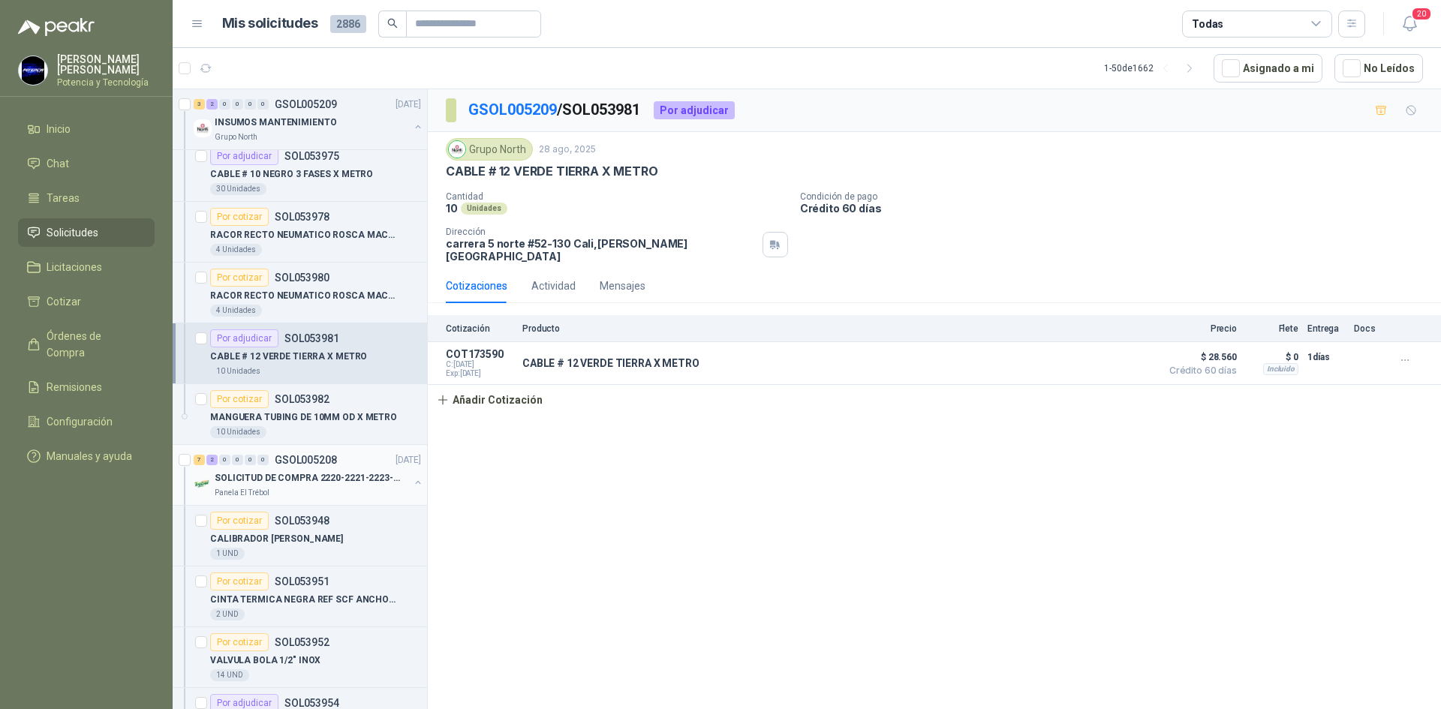
scroll to position [225, 0]
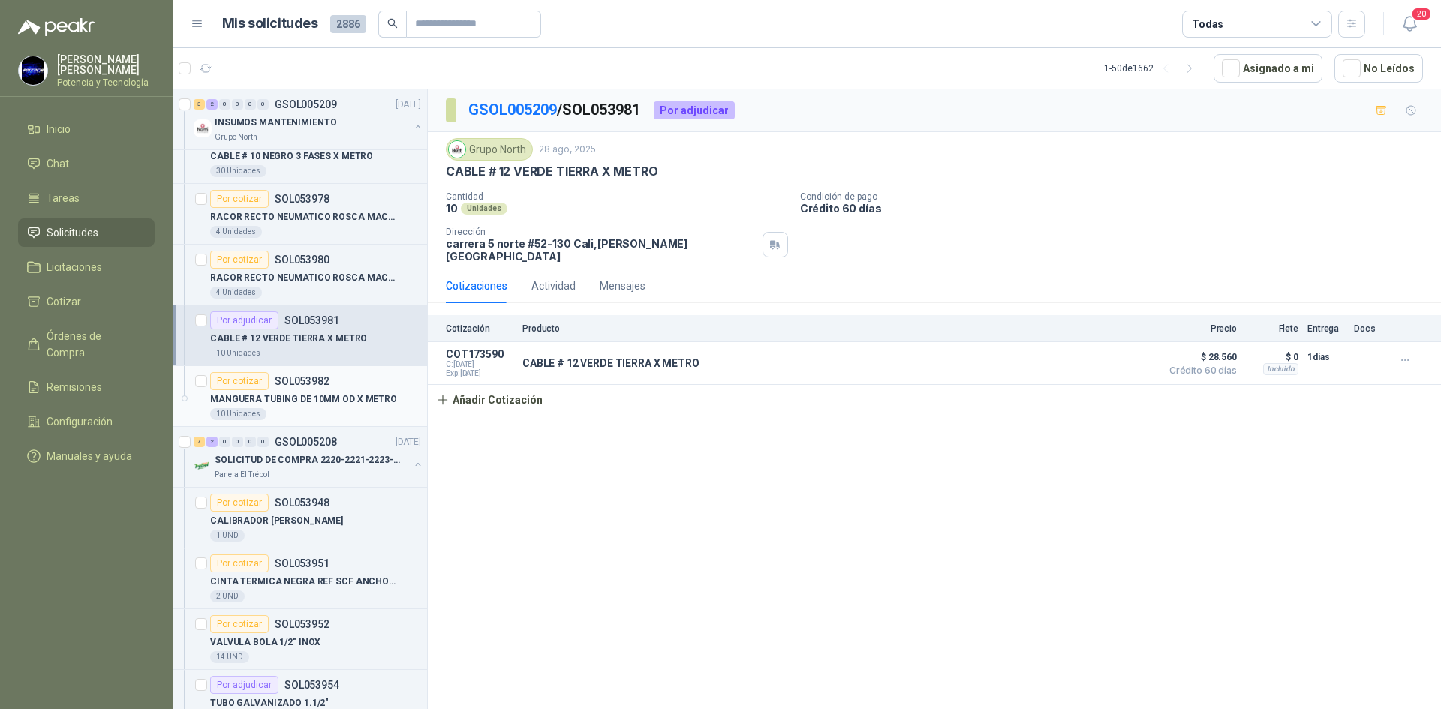
click at [304, 400] on p "MANGUERA TUBING DE 10MM OD X METRO" at bounding box center [303, 399] width 187 height 14
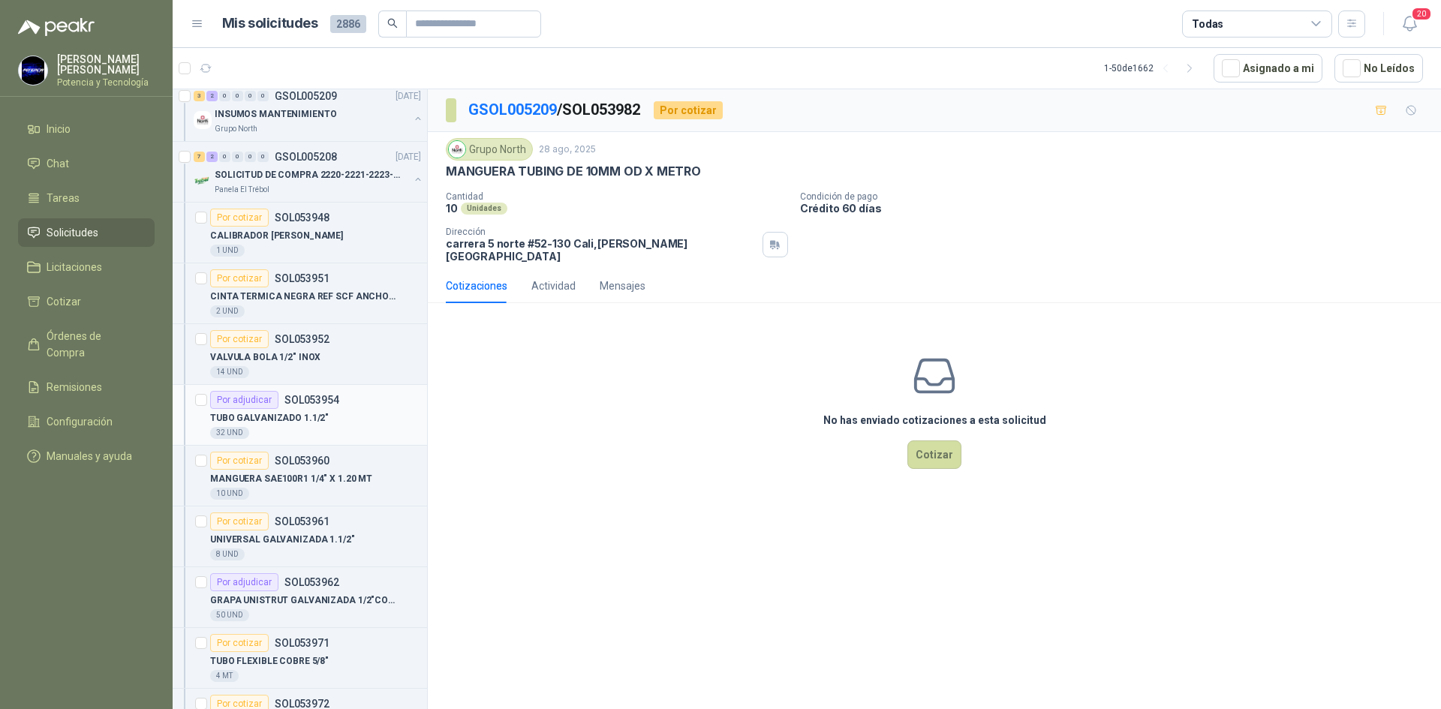
scroll to position [525, 0]
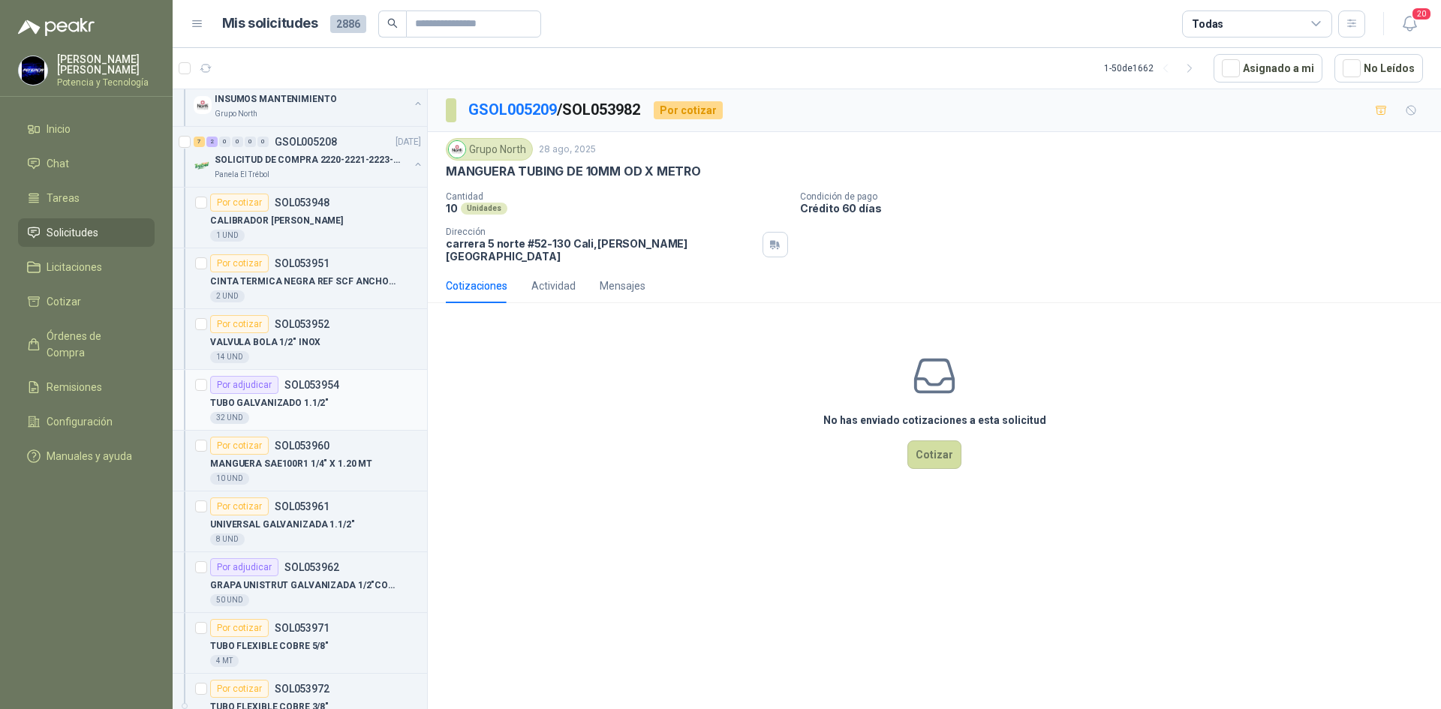
click at [326, 392] on div "Por adjudicar SOL053954" at bounding box center [274, 385] width 129 height 18
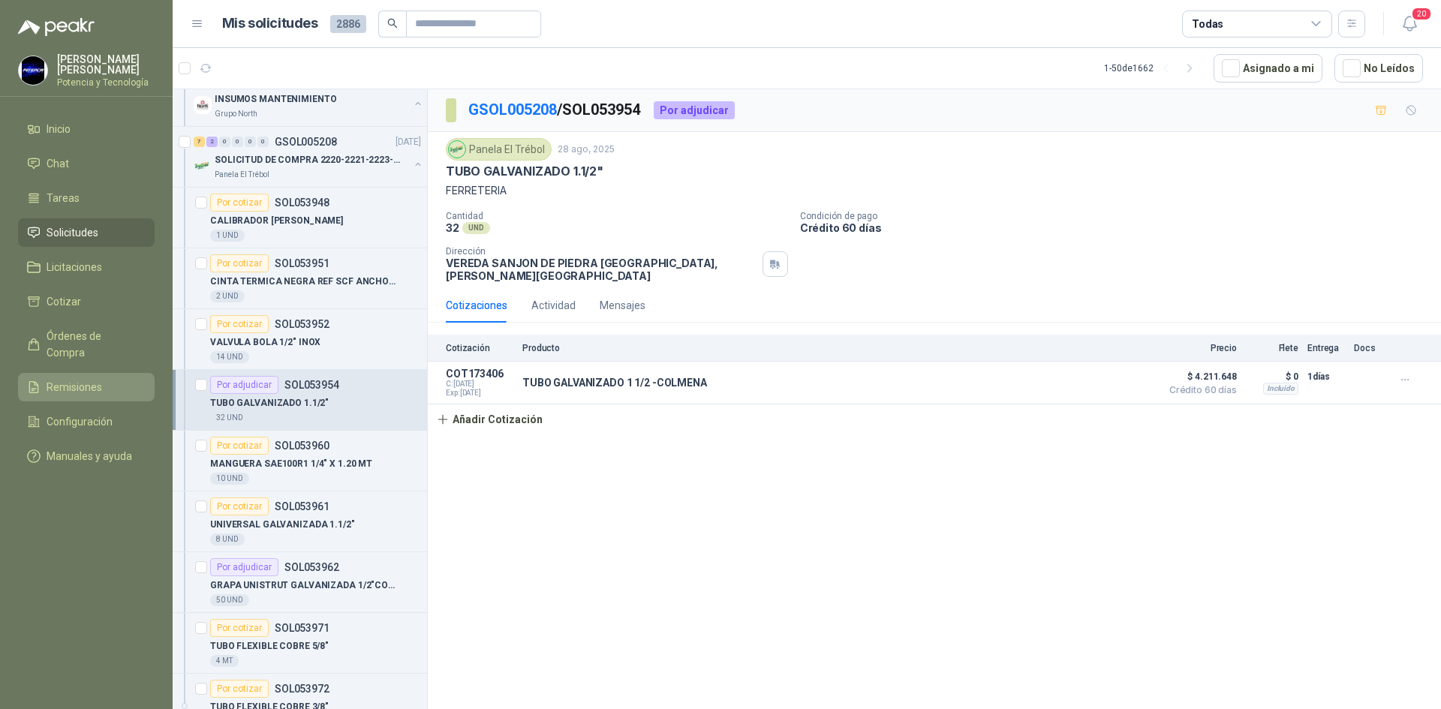
click at [124, 373] on link "Remisiones" at bounding box center [86, 387] width 137 height 29
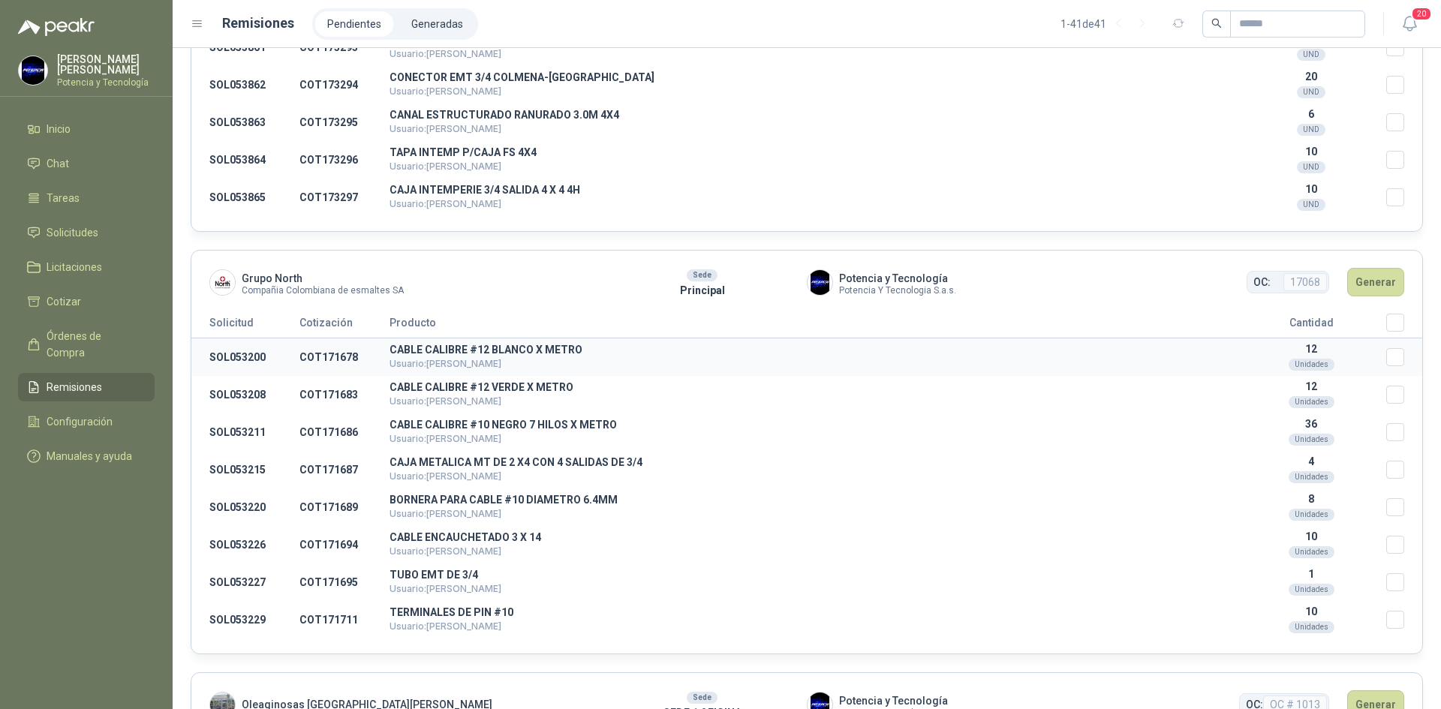
scroll to position [225, 0]
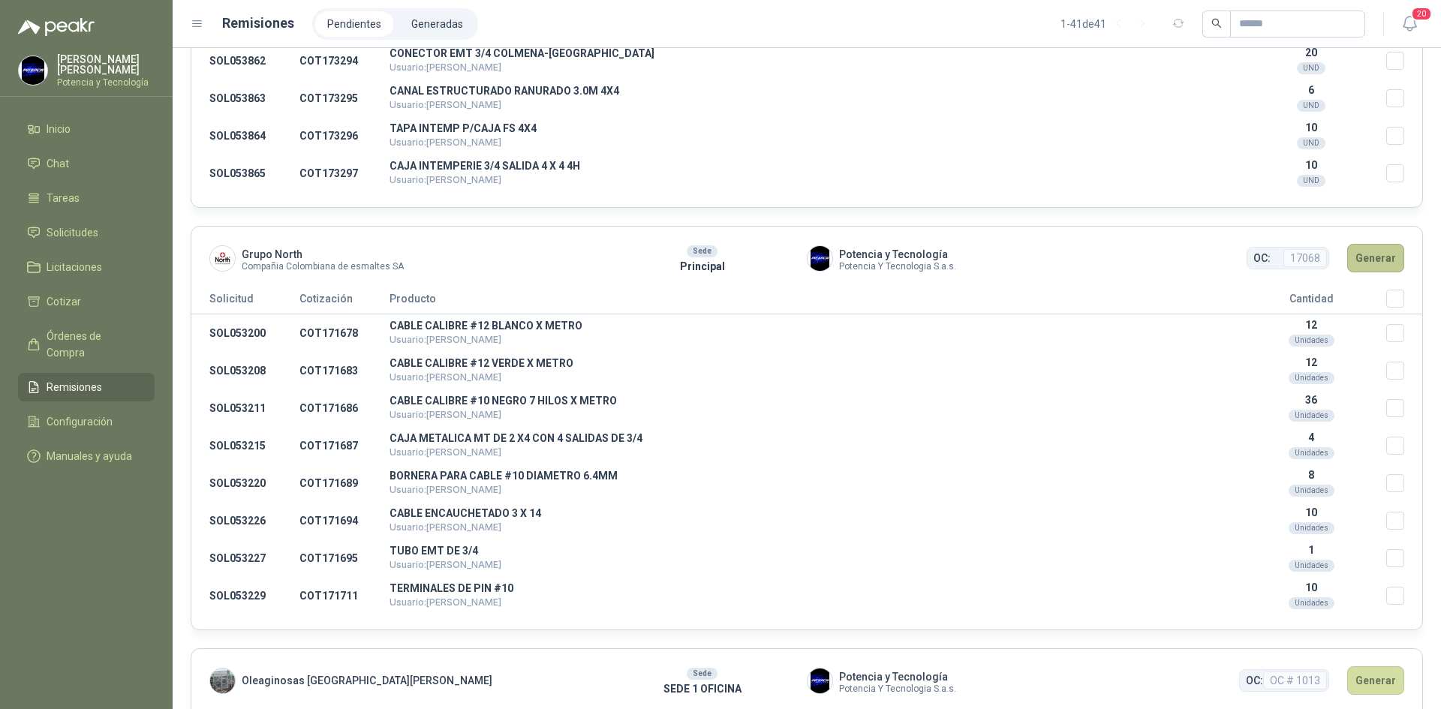
click at [1358, 265] on button "Generar" at bounding box center [1375, 258] width 57 height 29
click at [1380, 288] on header "Grupo North Compañia Colombiana de esmaltes SA Sede Principal Potencia y Tecnol…" at bounding box center [806, 258] width 1231 height 63
click at [1358, 250] on button "Generar" at bounding box center [1375, 258] width 57 height 29
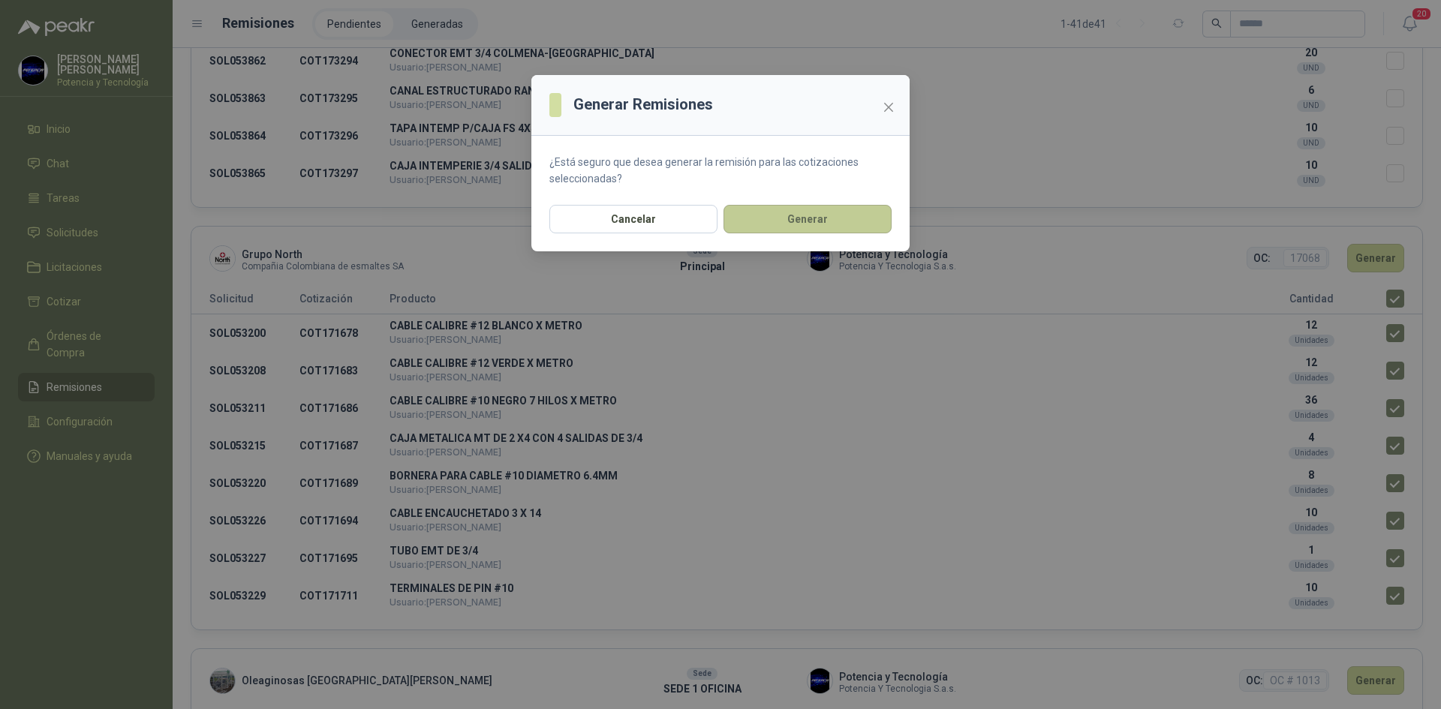
click at [813, 228] on button "Generar" at bounding box center [807, 219] width 168 height 29
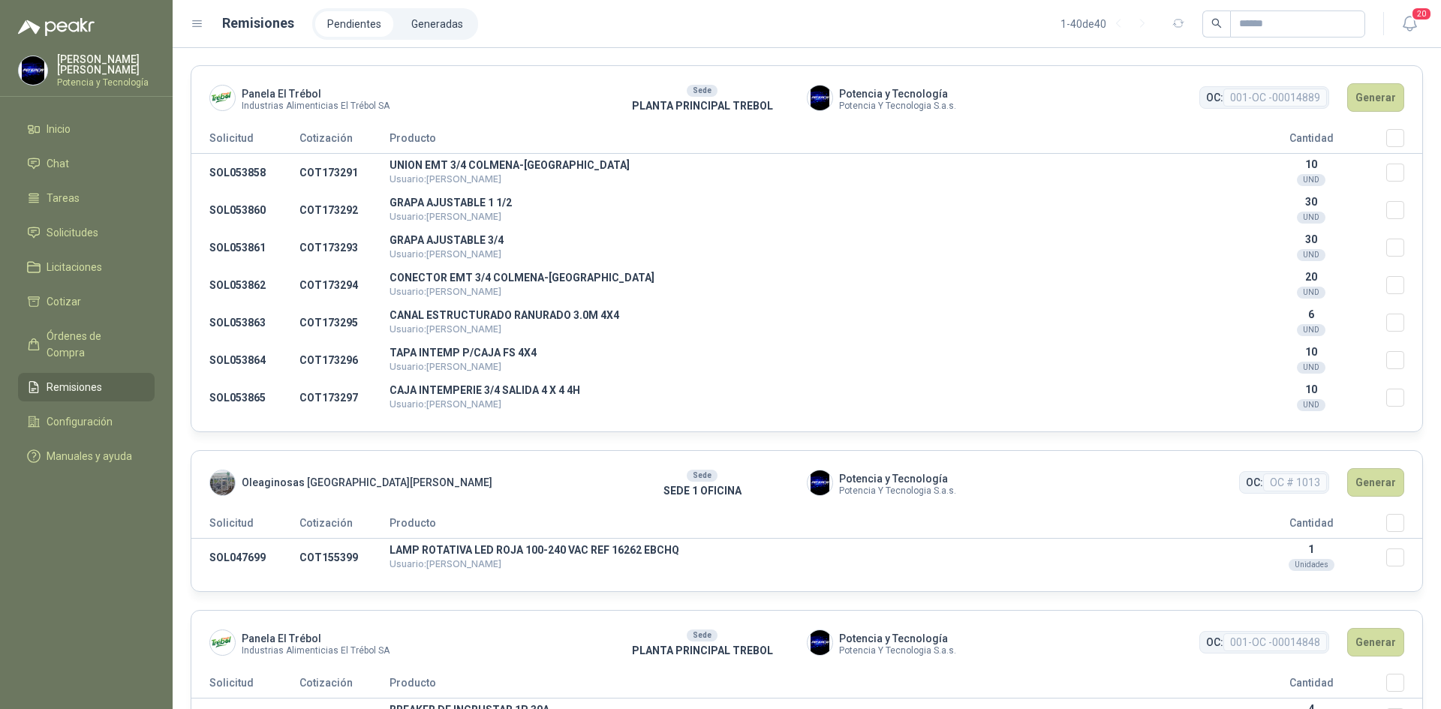
scroll to position [0, 0]
click at [430, 32] on li "Generadas" at bounding box center [437, 24] width 76 height 26
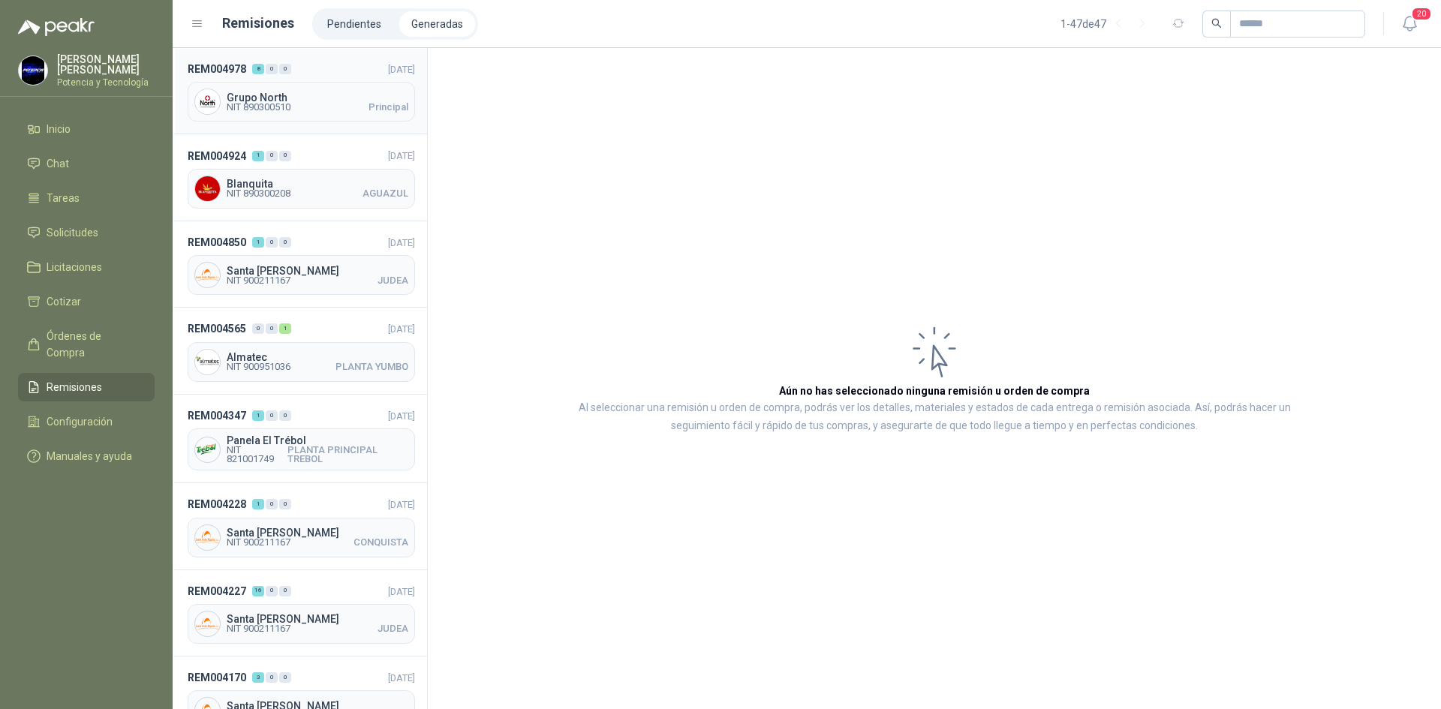
click at [323, 113] on div "Grupo North NIT 890300510 Principal" at bounding box center [301, 102] width 227 height 40
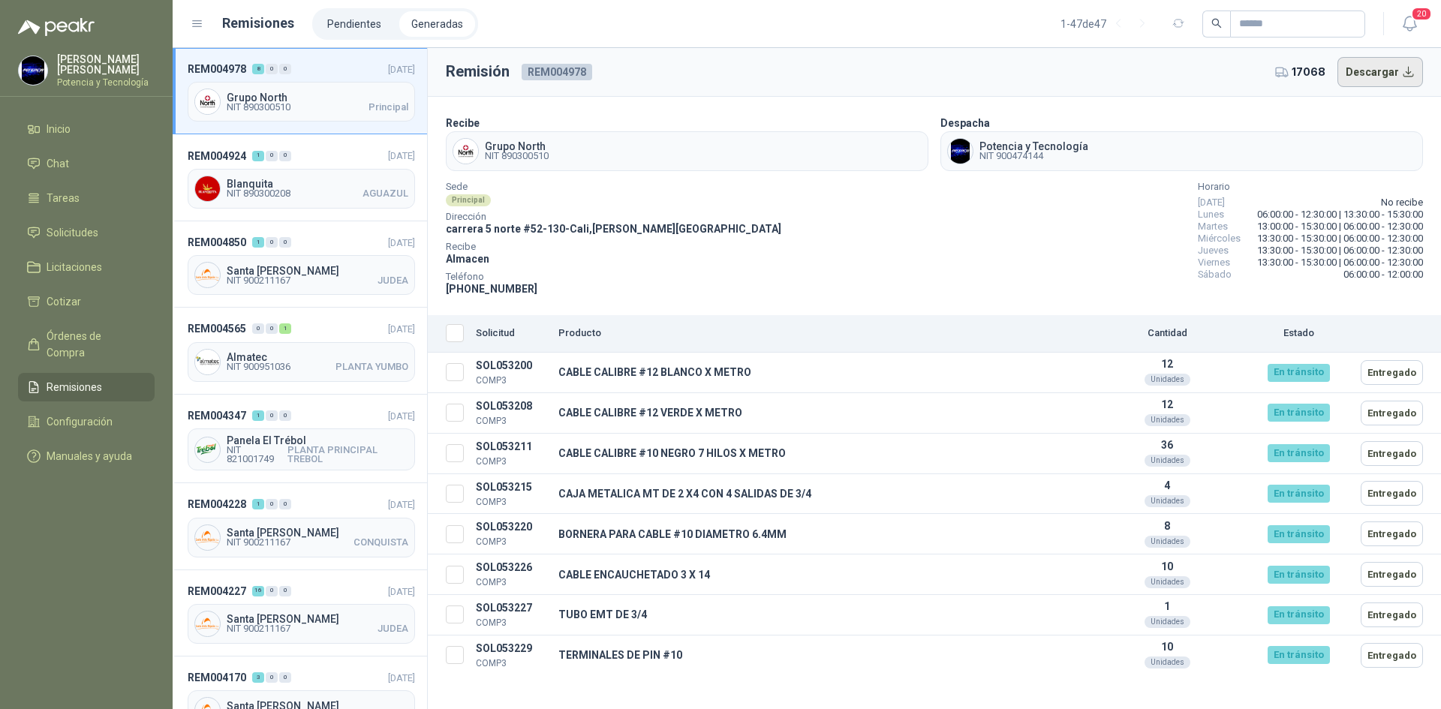
click at [1373, 79] on button "Descargar" at bounding box center [1380, 72] width 86 height 30
click at [81, 236] on span "Solicitudes" at bounding box center [73, 232] width 52 height 17
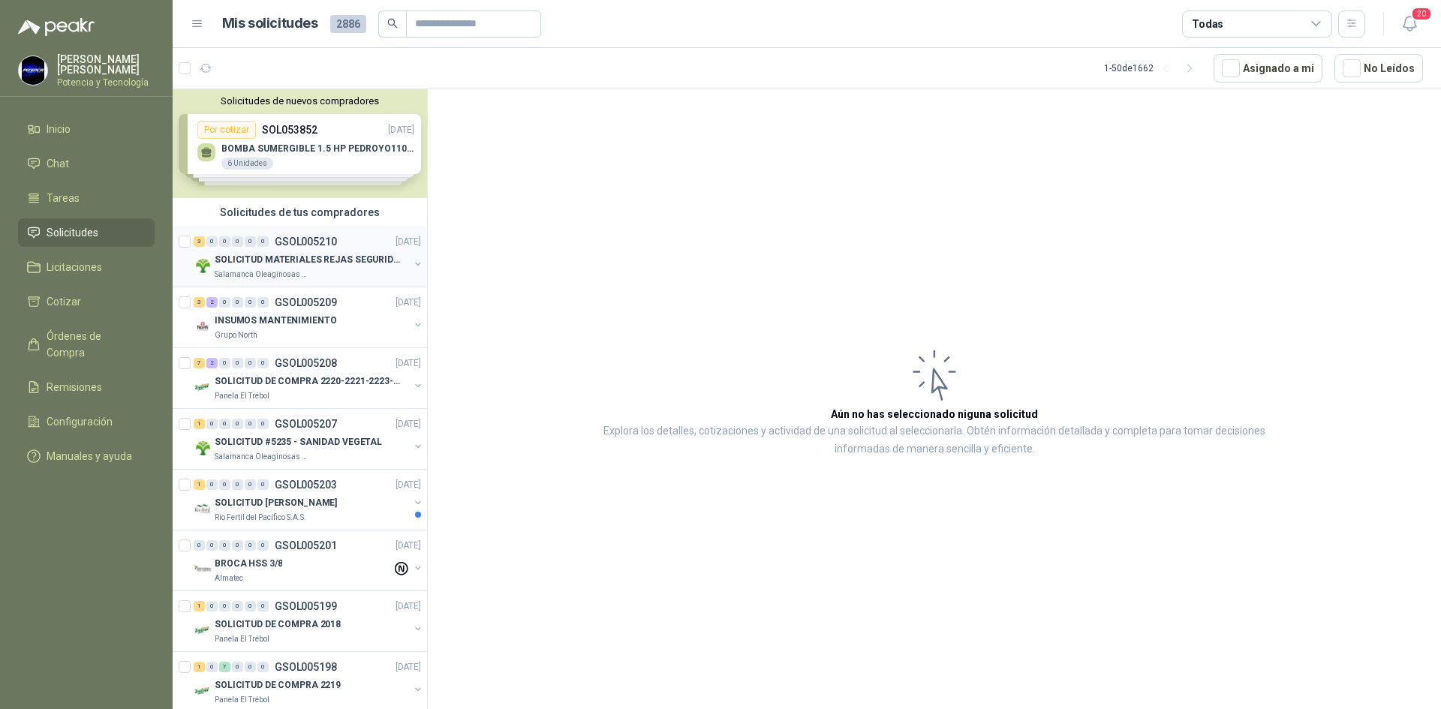
click at [254, 264] on p "SOLICITUD MATERIALES REJAS SEGURIDAD - OFICINA" at bounding box center [308, 260] width 187 height 14
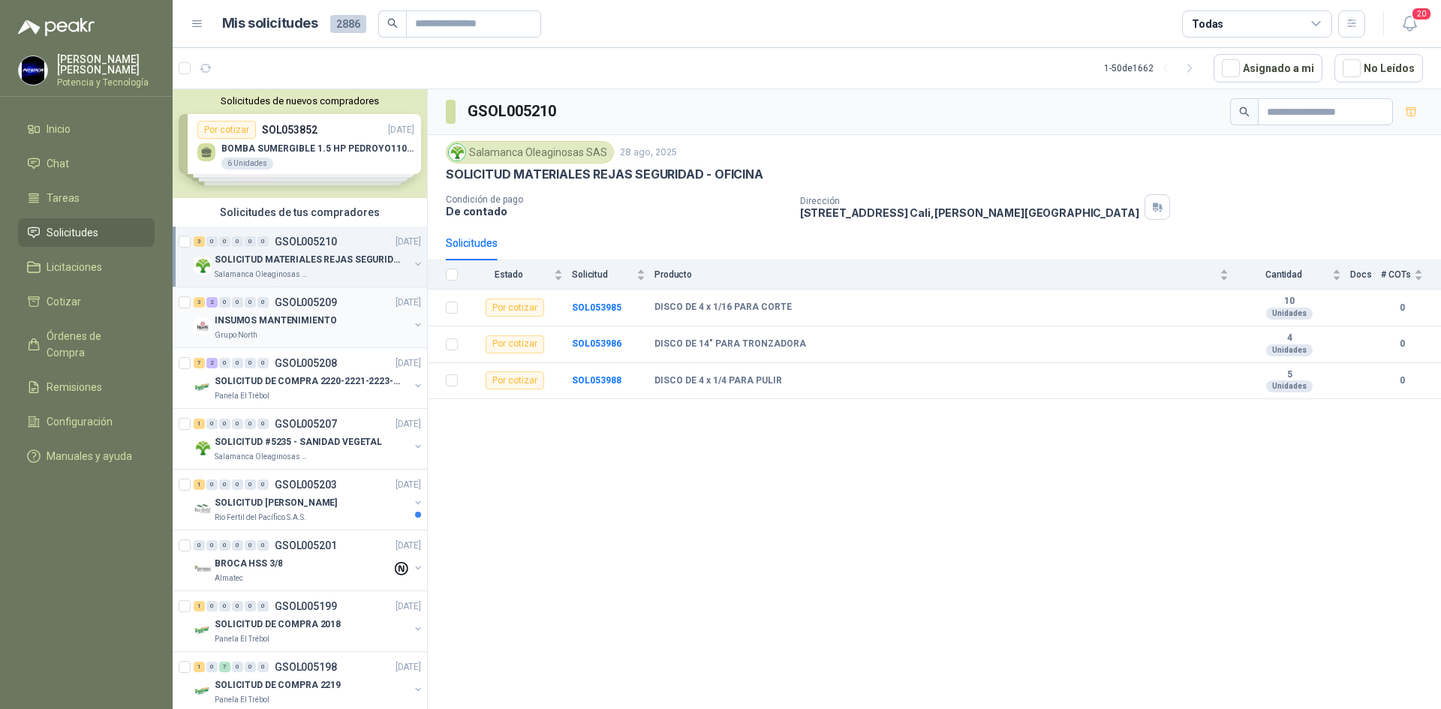
click at [267, 323] on p "INSUMOS MANTENIMIENTO" at bounding box center [276, 321] width 122 height 14
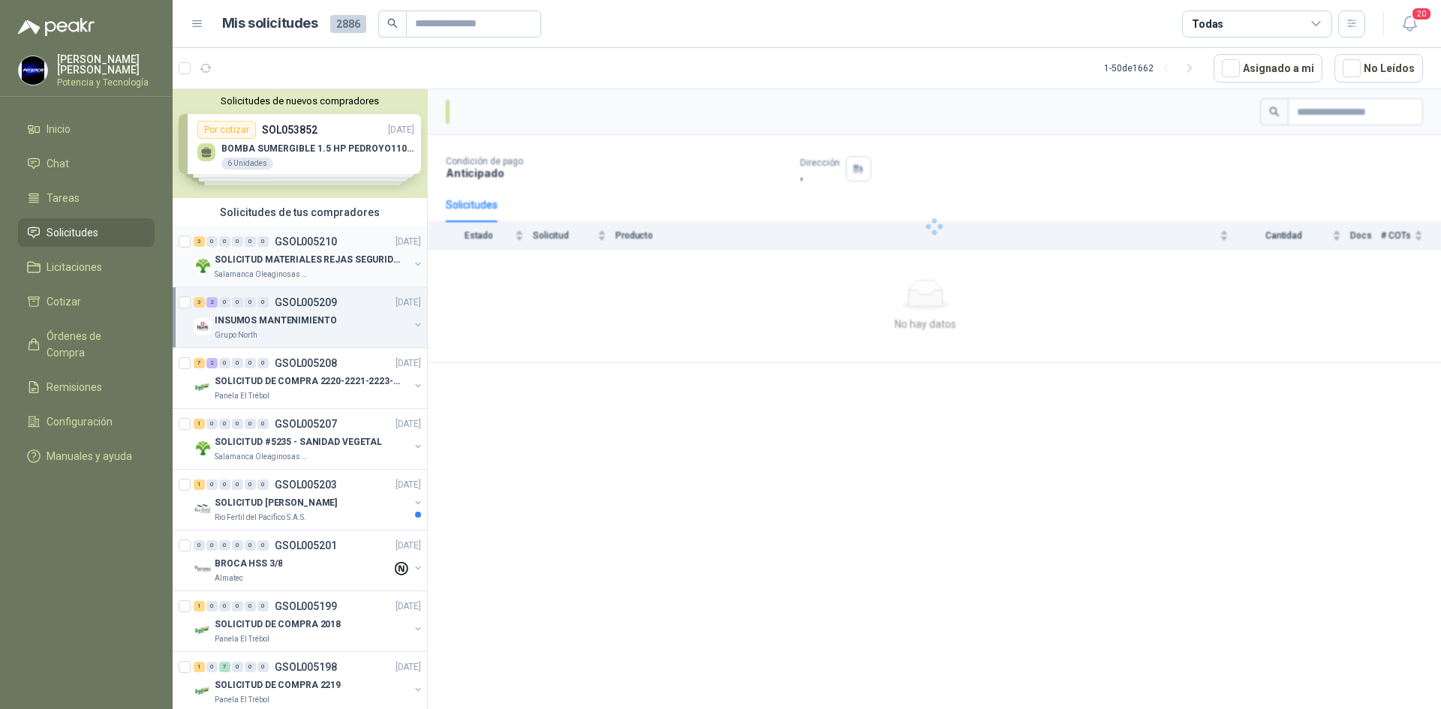
click at [286, 260] on p "SOLICITUD MATERIALES REJAS SEGURIDAD - OFICINA" at bounding box center [308, 260] width 187 height 14
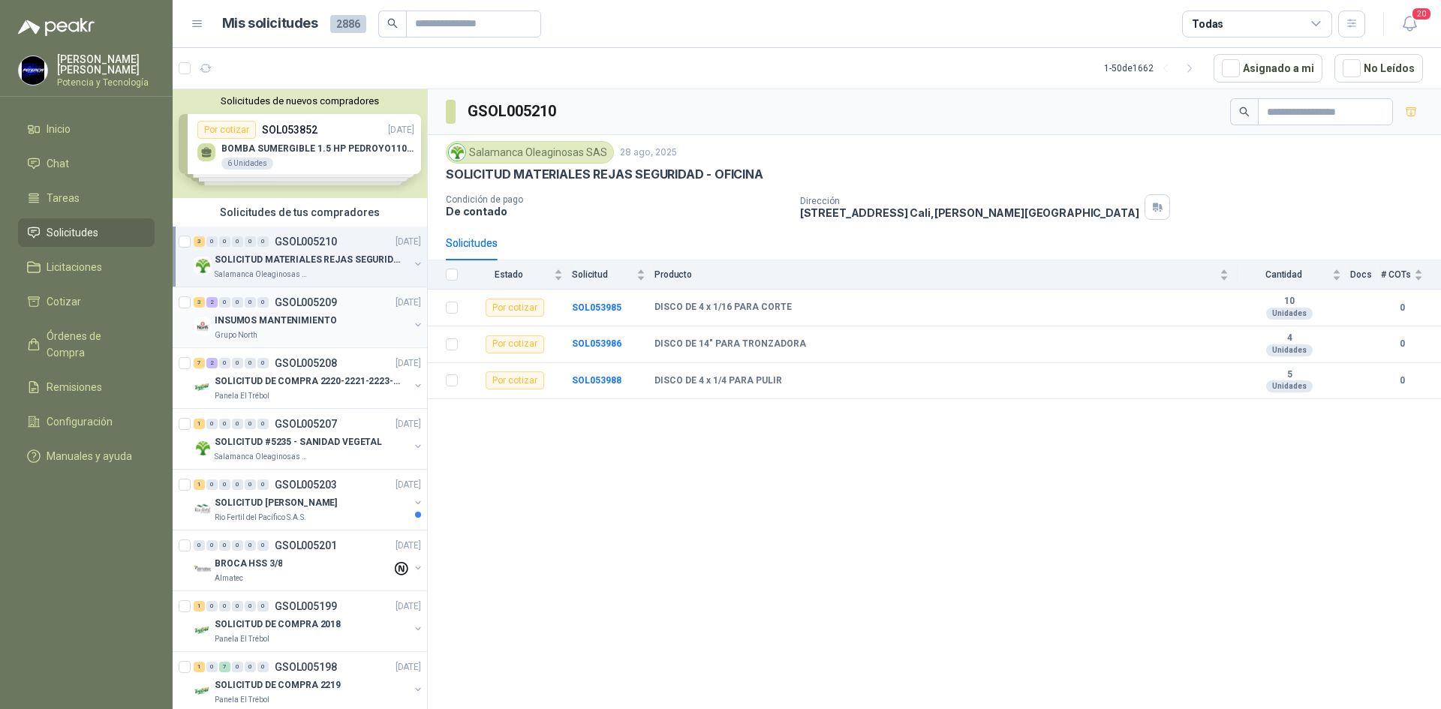
click at [270, 302] on div "3 2 0 0 0 0 GSOL005209" at bounding box center [265, 302] width 143 height 11
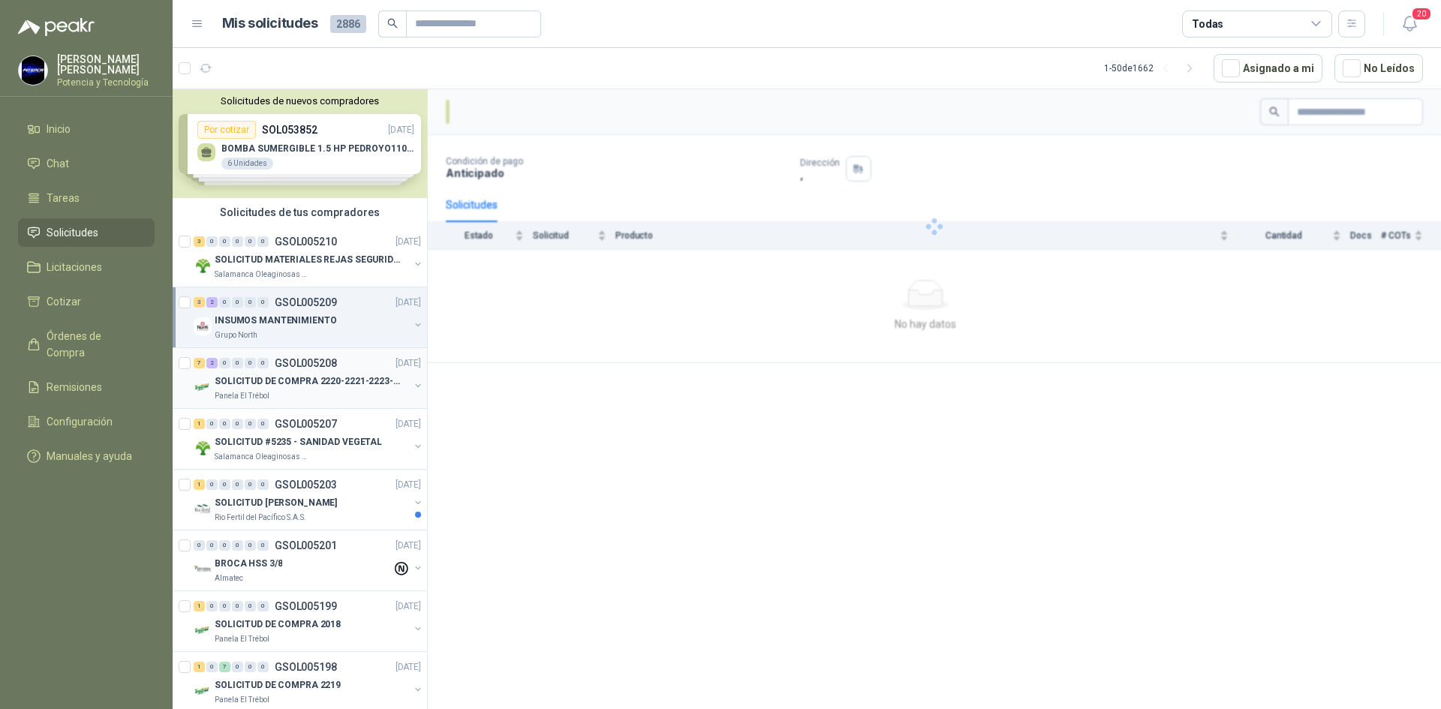
click at [282, 398] on div "Panela El Trébol" at bounding box center [312, 396] width 194 height 12
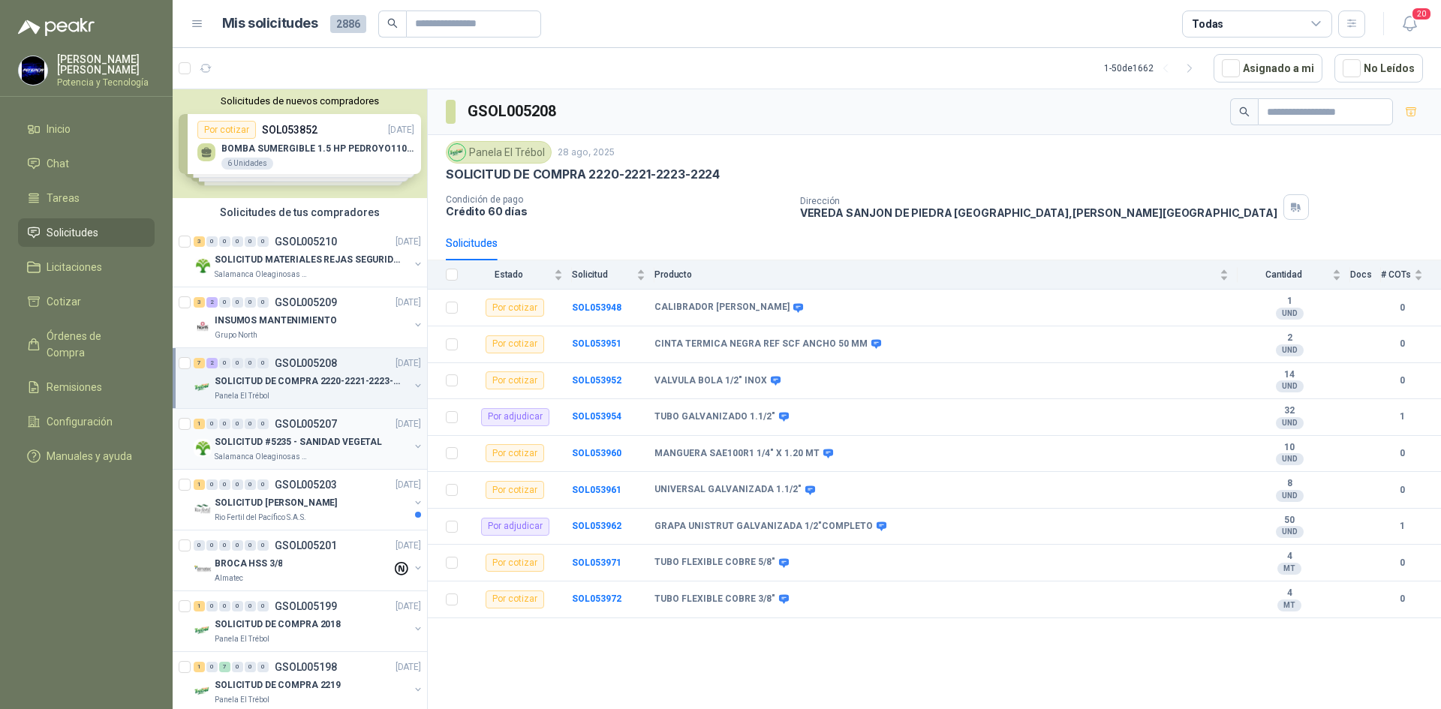
click at [278, 463] on div "1 0 0 0 0 0 GSOL005207 [DATE] SOLICITUD #5235 - SANIDAD VEGETAL Salamanca Oleag…" at bounding box center [300, 439] width 254 height 61
click at [266, 503] on p "SOLICITUD [PERSON_NAME]" at bounding box center [276, 503] width 122 height 14
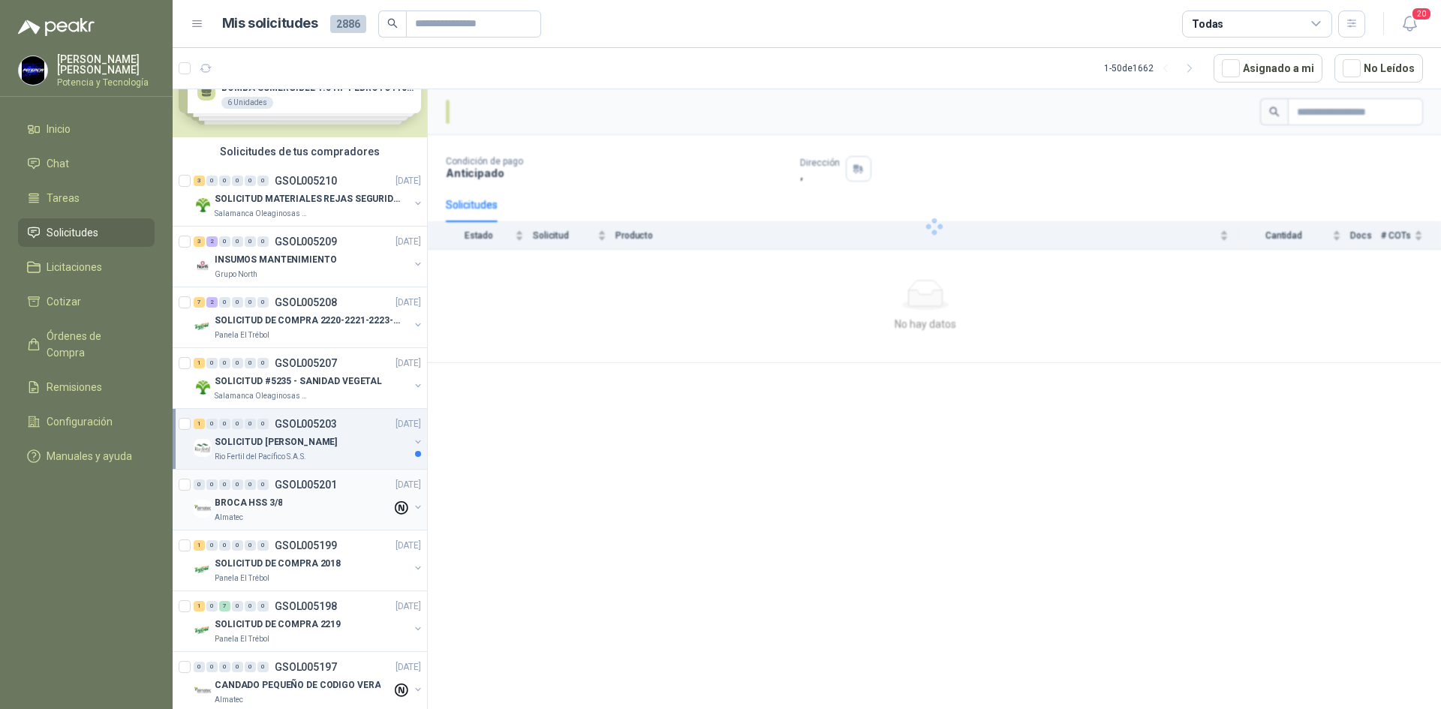
scroll to position [75, 0]
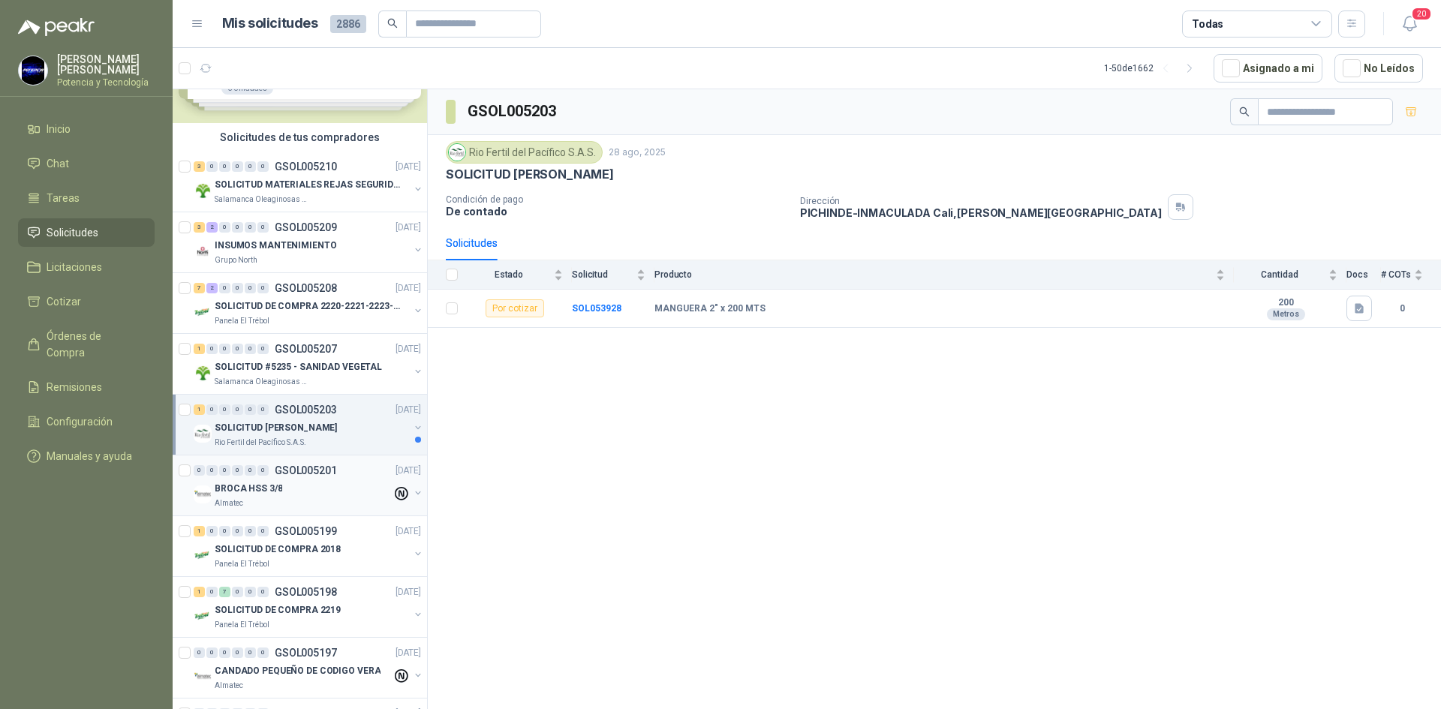
click at [298, 491] on div "BROCA HSS 3/8" at bounding box center [303, 488] width 177 height 18
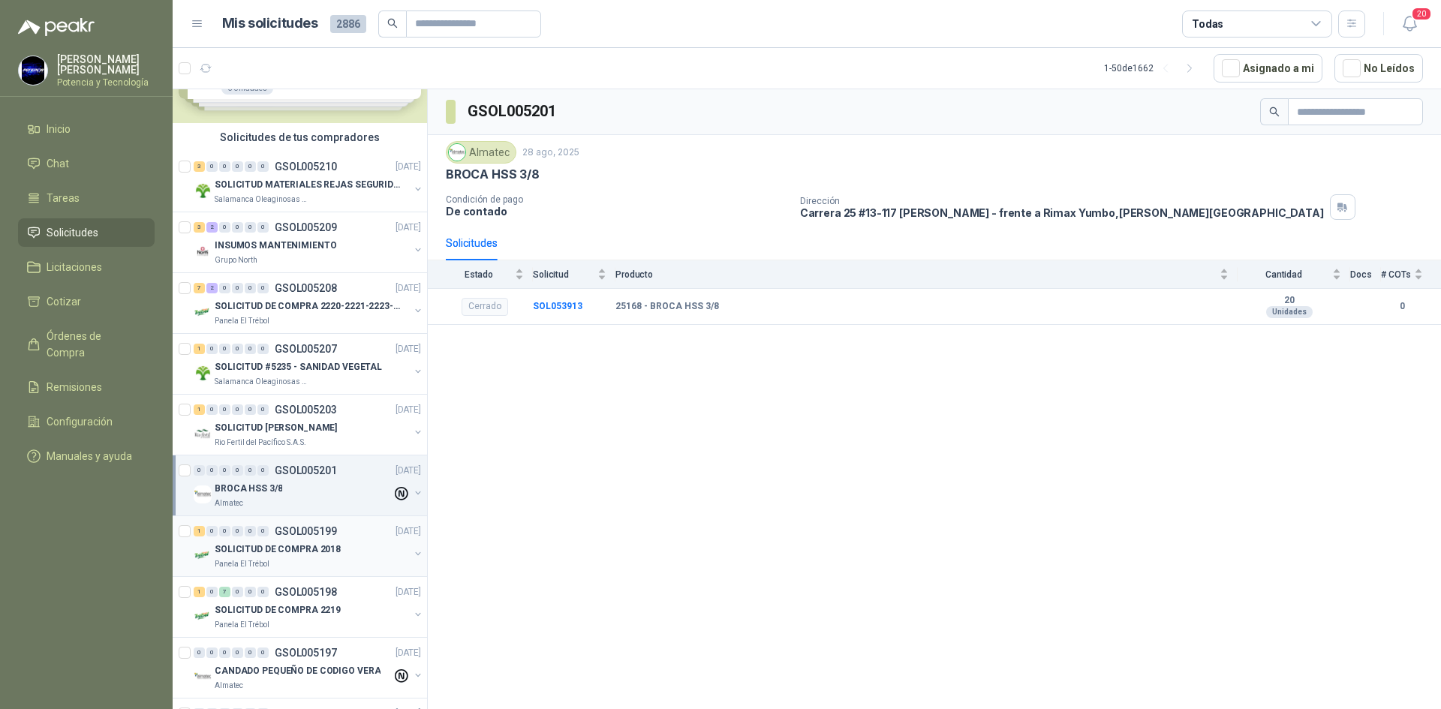
click at [252, 552] on p "SOLICITUD DE COMPRA 2018" at bounding box center [278, 549] width 126 height 14
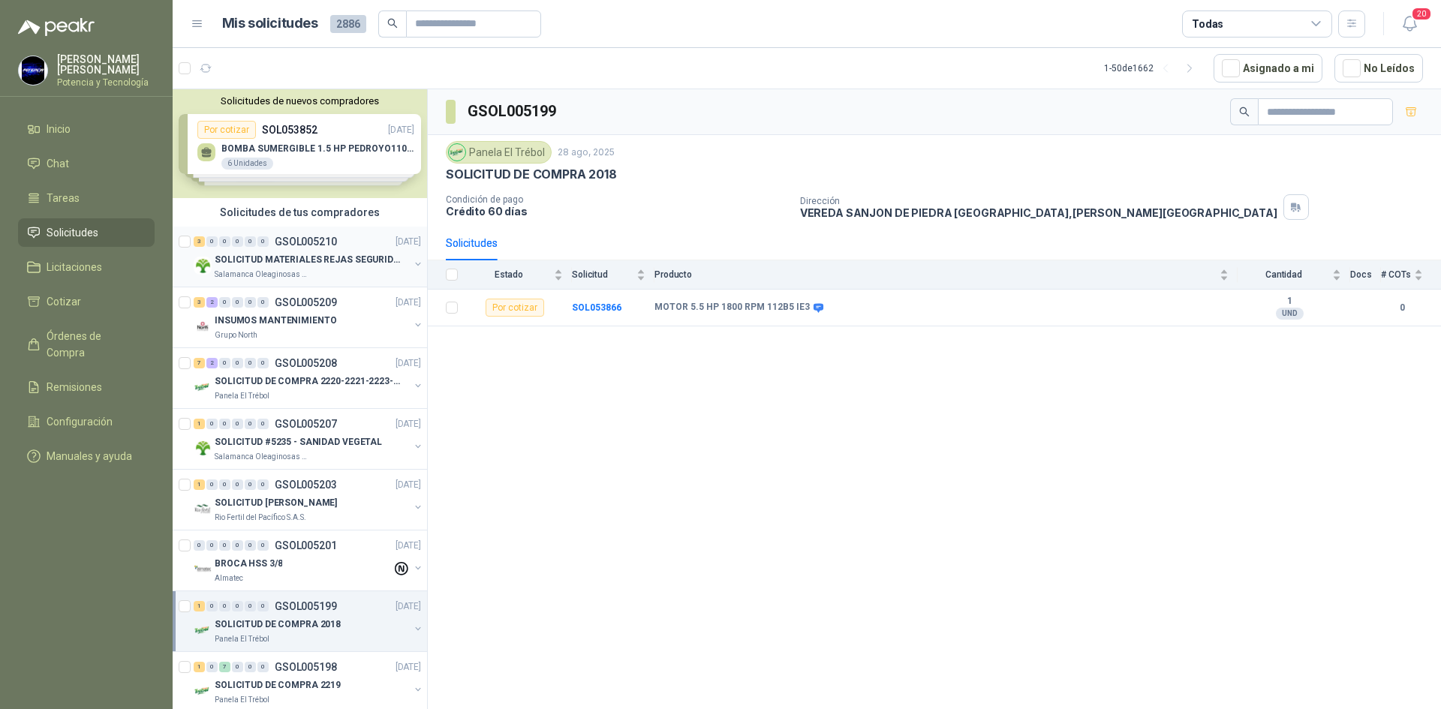
click at [278, 264] on p "SOLICITUD MATERIALES REJAS SEGURIDAD - OFICINA" at bounding box center [308, 260] width 187 height 14
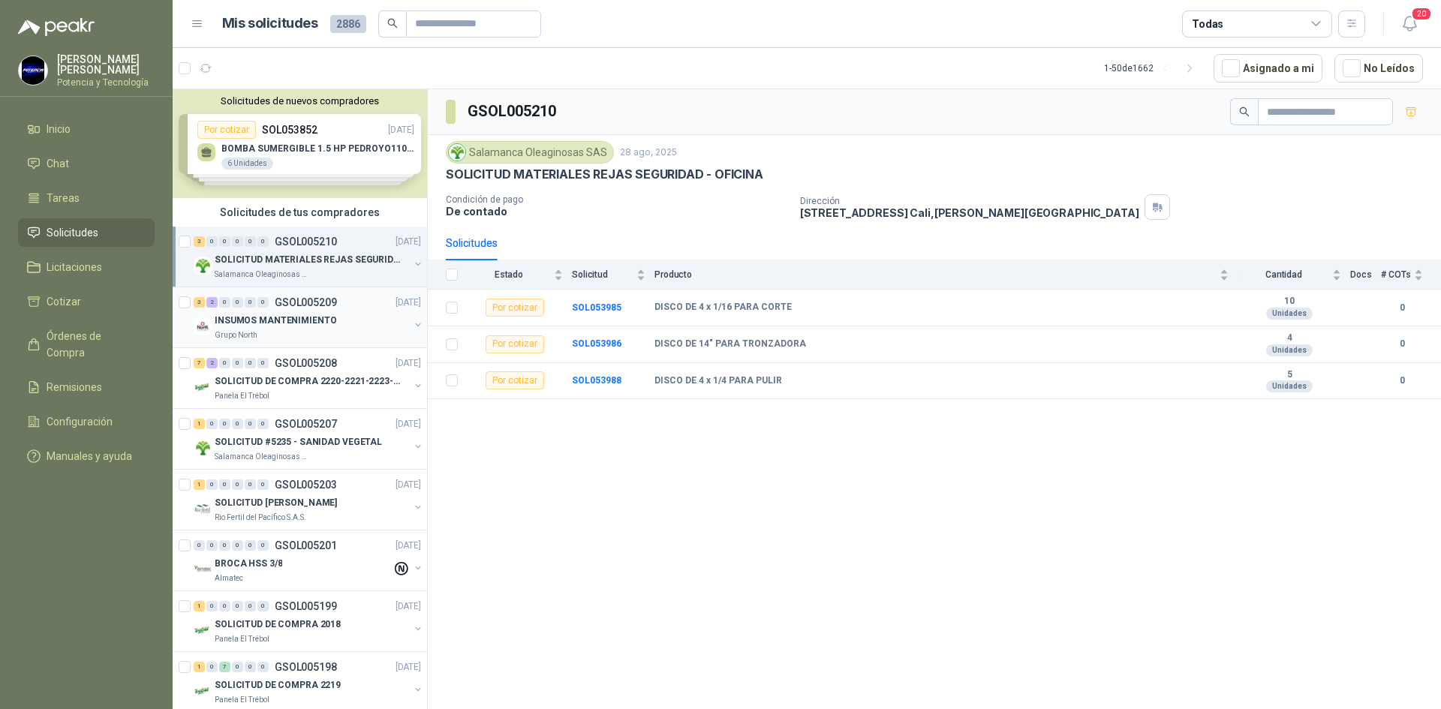
click at [275, 326] on p "INSUMOS MANTENIMIENTO" at bounding box center [276, 321] width 122 height 14
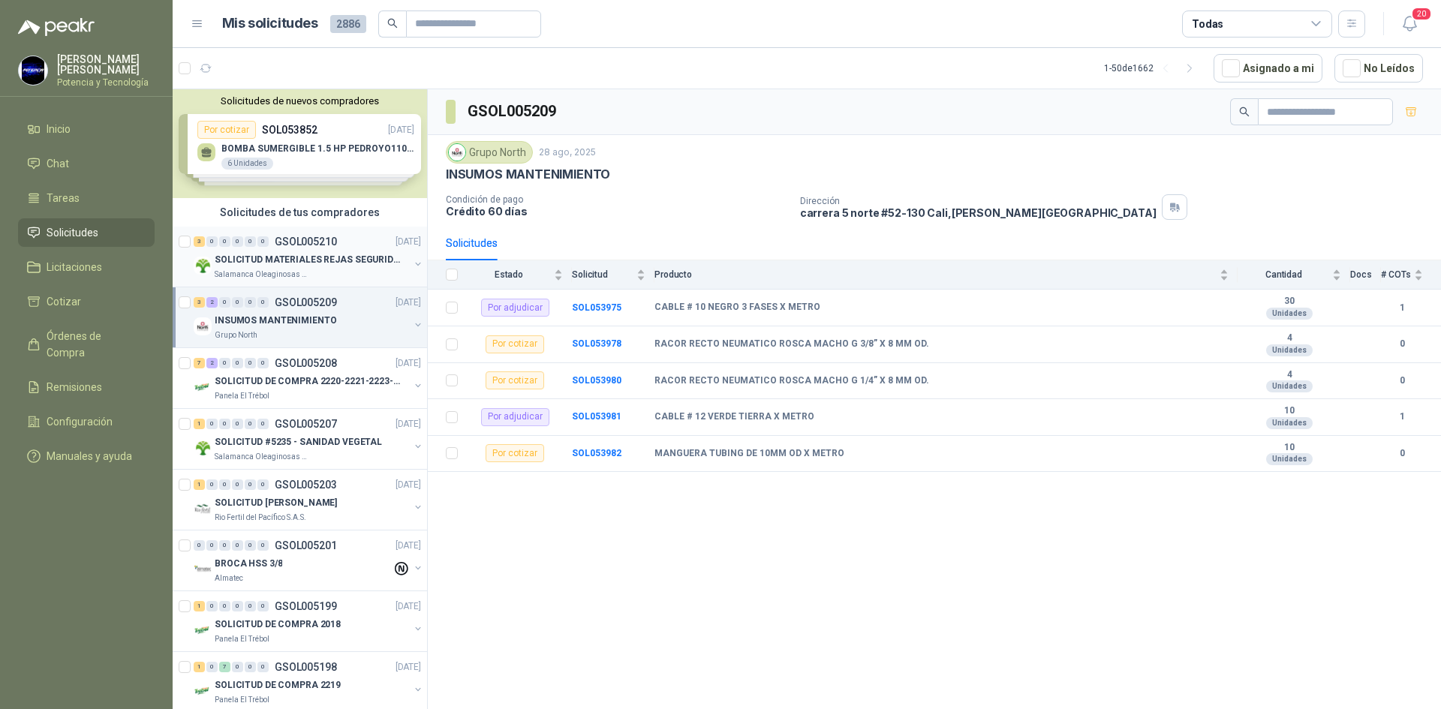
click at [302, 267] on div "SOLICITUD MATERIALES REJAS SEGURIDAD - OFICINA" at bounding box center [312, 260] width 194 height 18
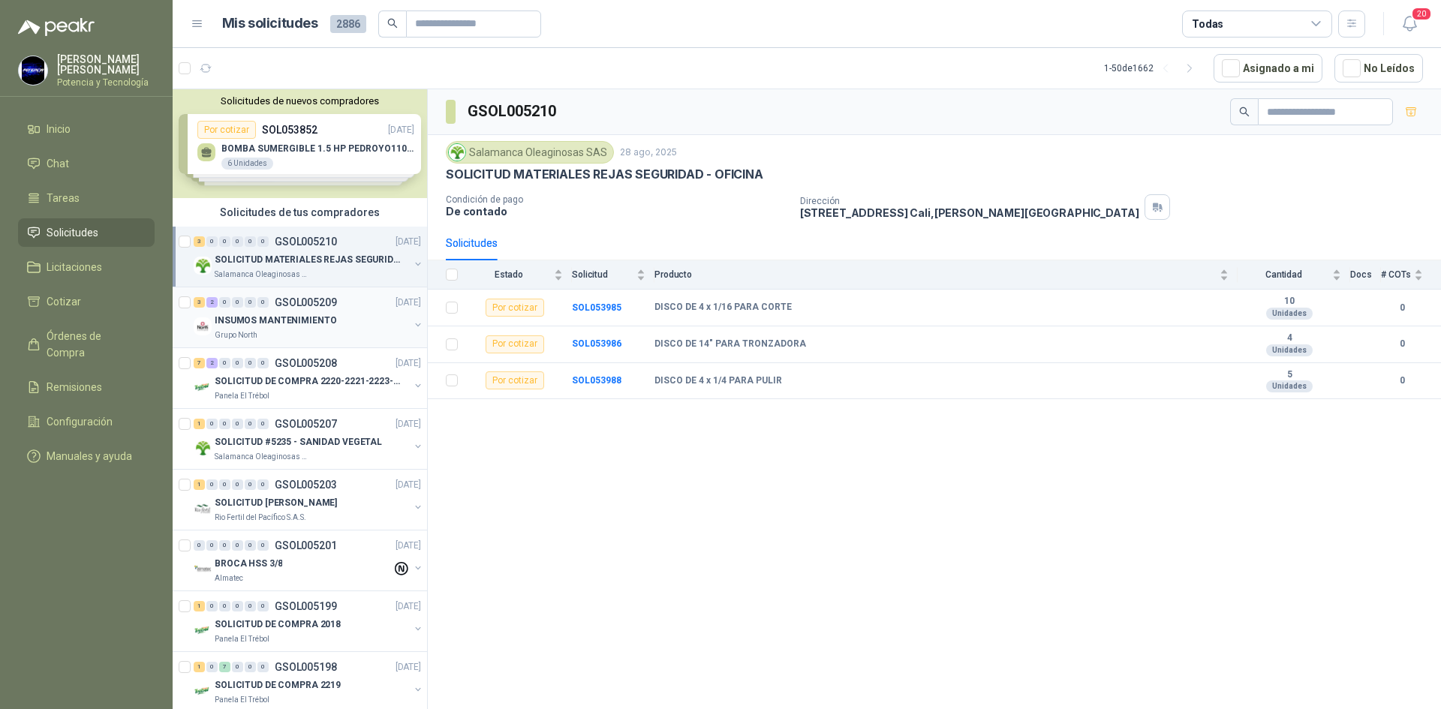
click at [269, 314] on p "INSUMOS MANTENIMIENTO" at bounding box center [276, 321] width 122 height 14
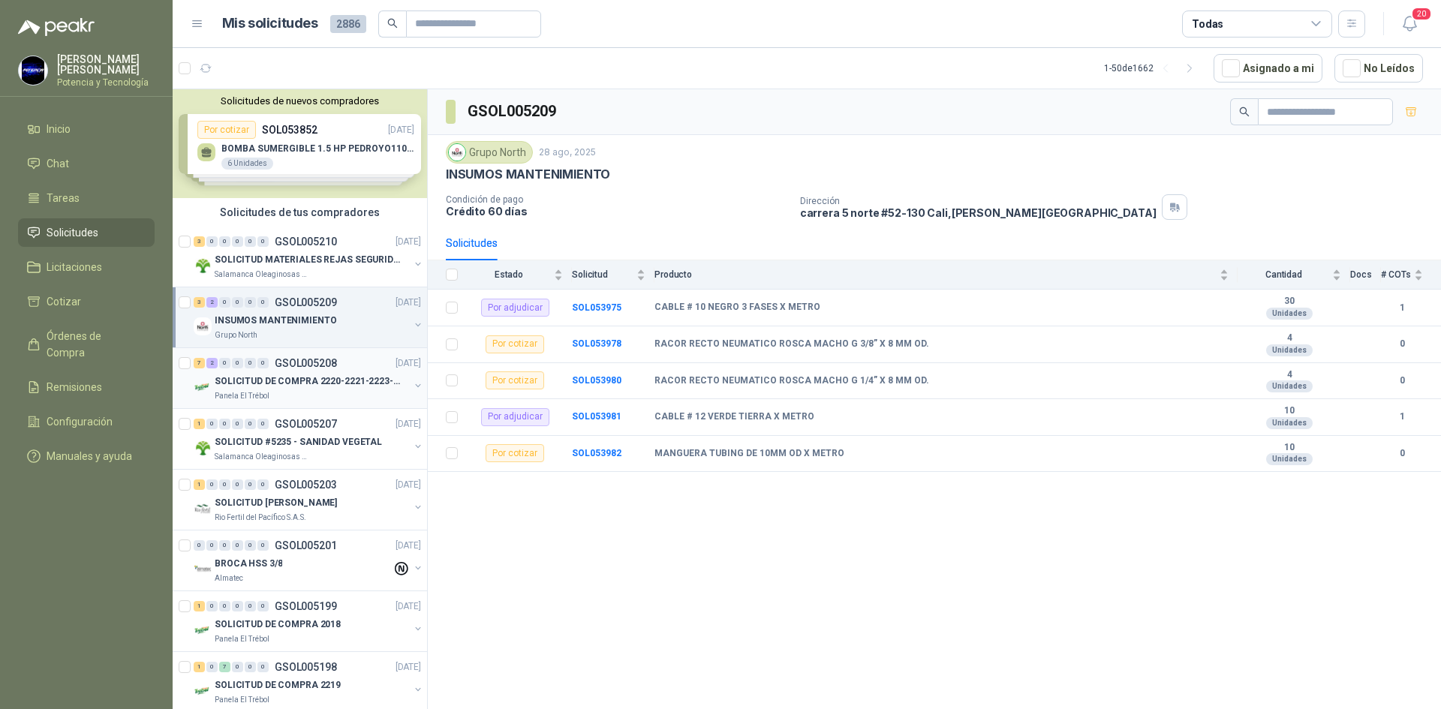
click at [276, 365] on p "GSOL005208" at bounding box center [306, 363] width 62 height 11
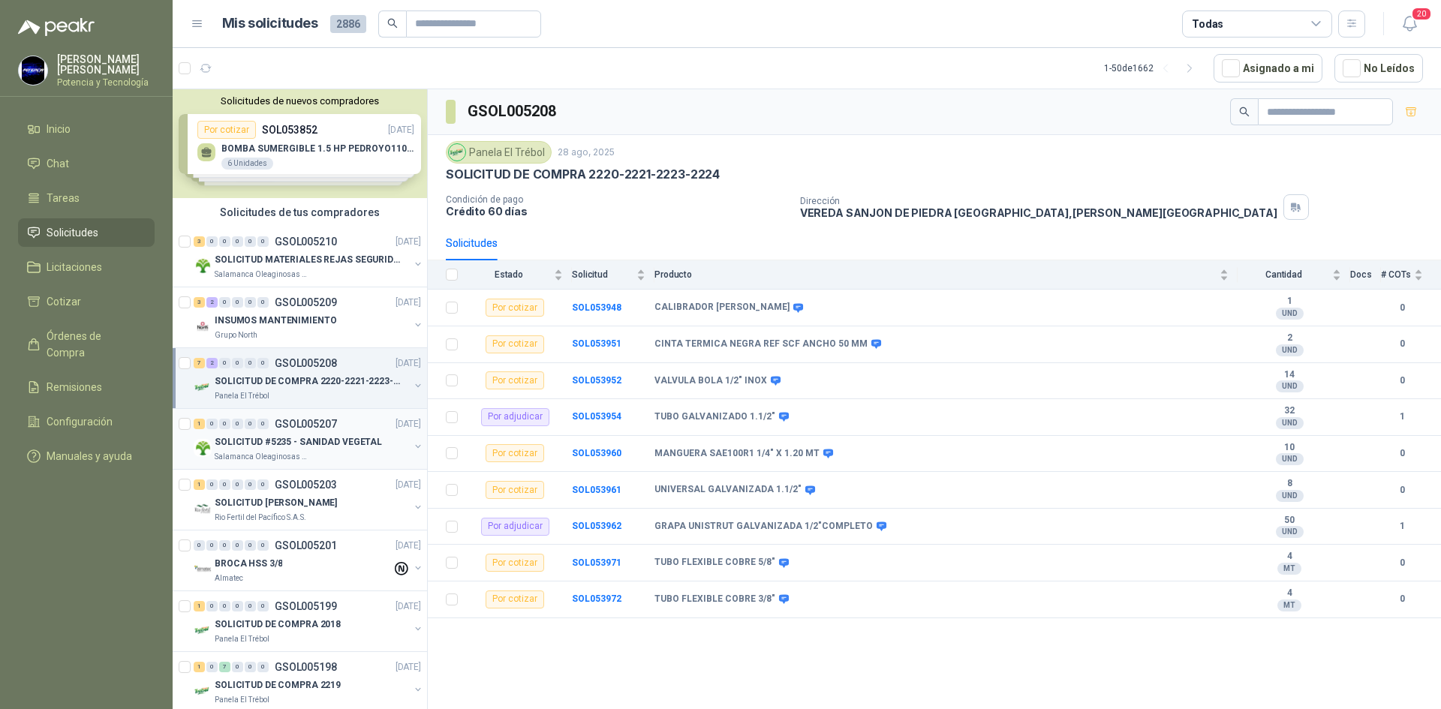
click at [280, 426] on p "GSOL005207" at bounding box center [306, 424] width 62 height 11
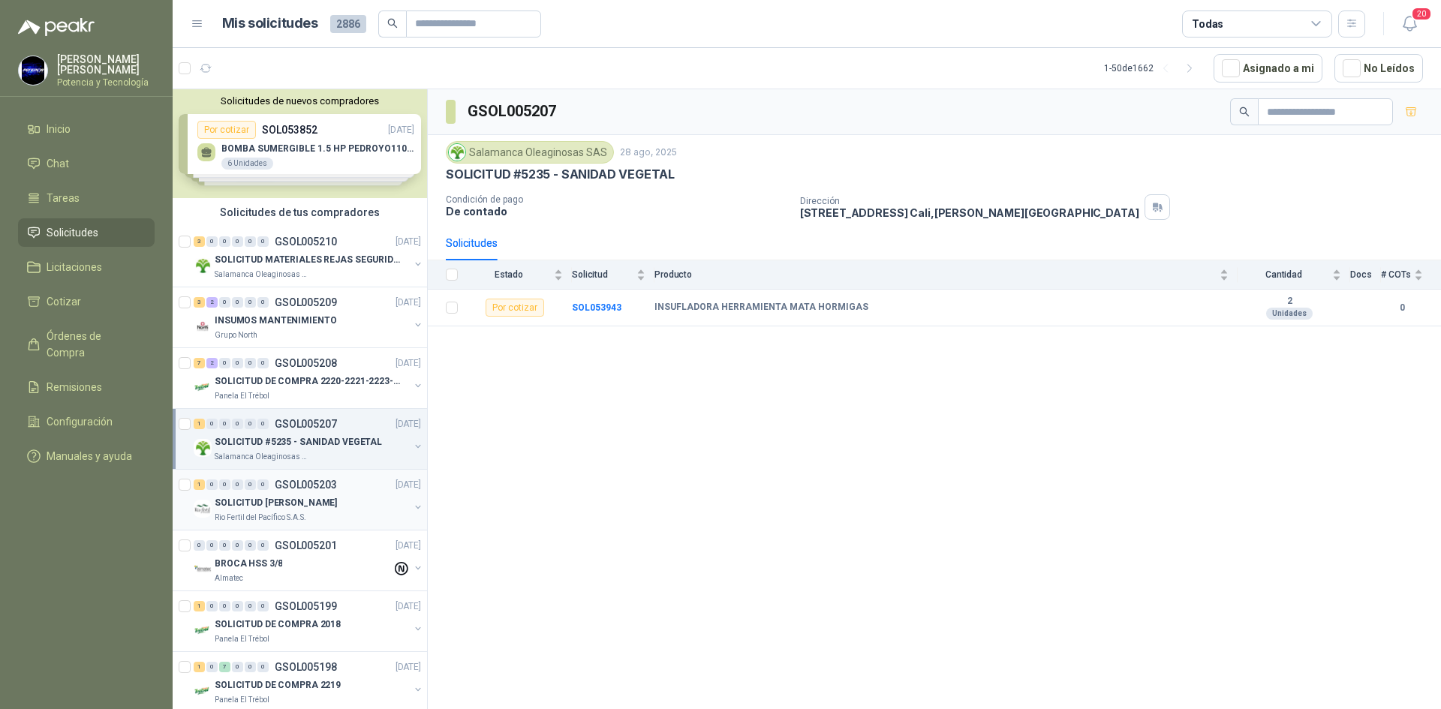
click at [277, 488] on p "GSOL005203" at bounding box center [306, 484] width 62 height 11
